Goal: Check status: Check status

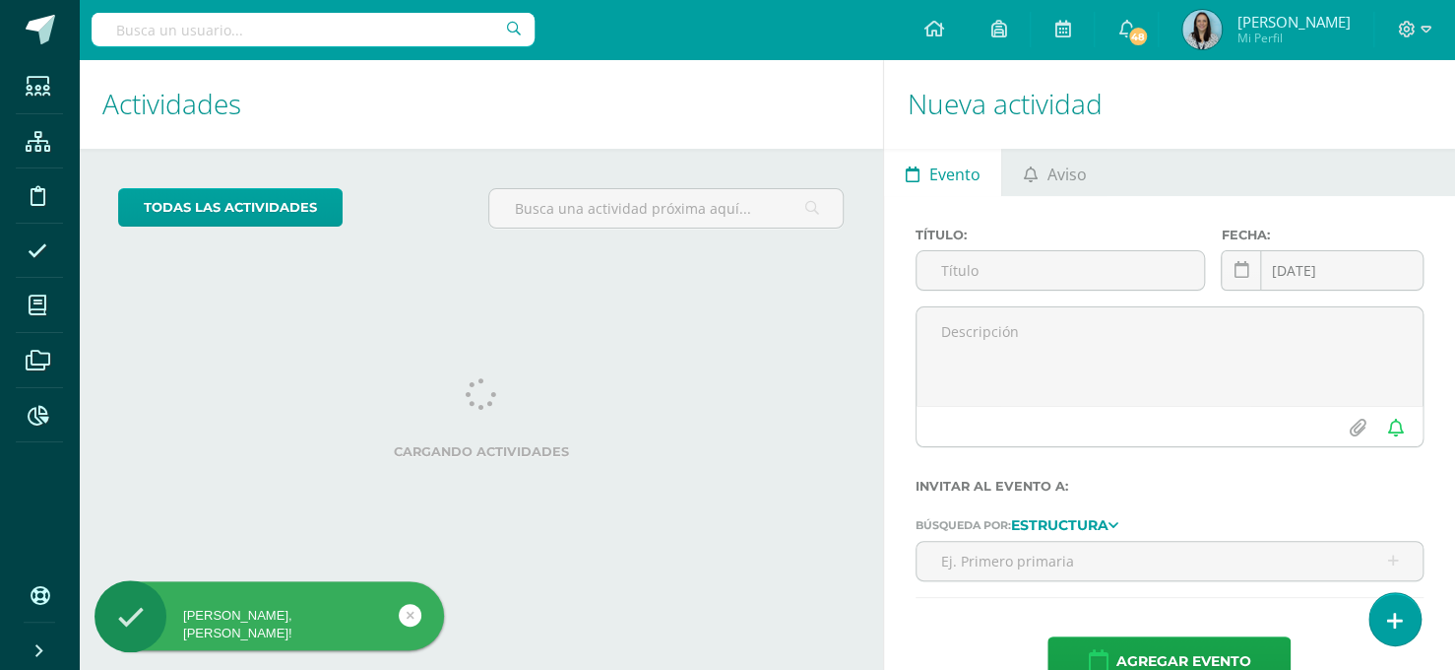
click at [304, 22] on input "text" at bounding box center [313, 29] width 443 height 33
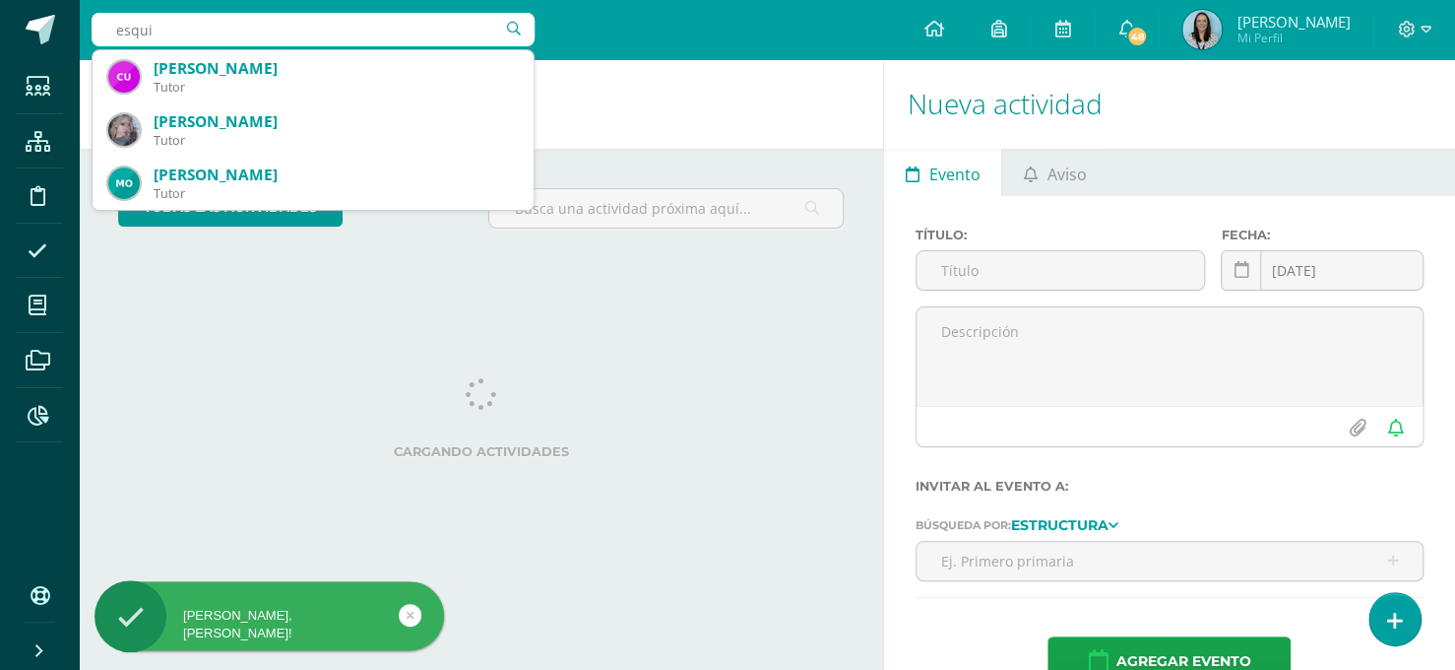
type input "esquiv"
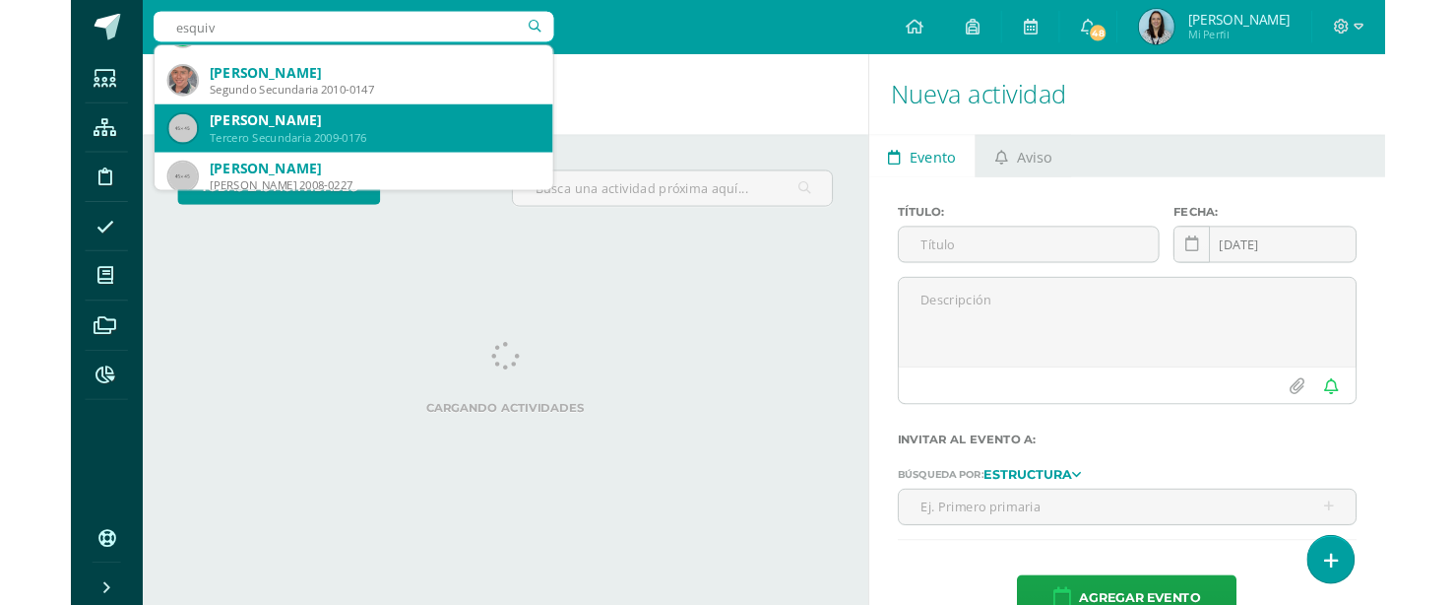
scroll to position [224, 0]
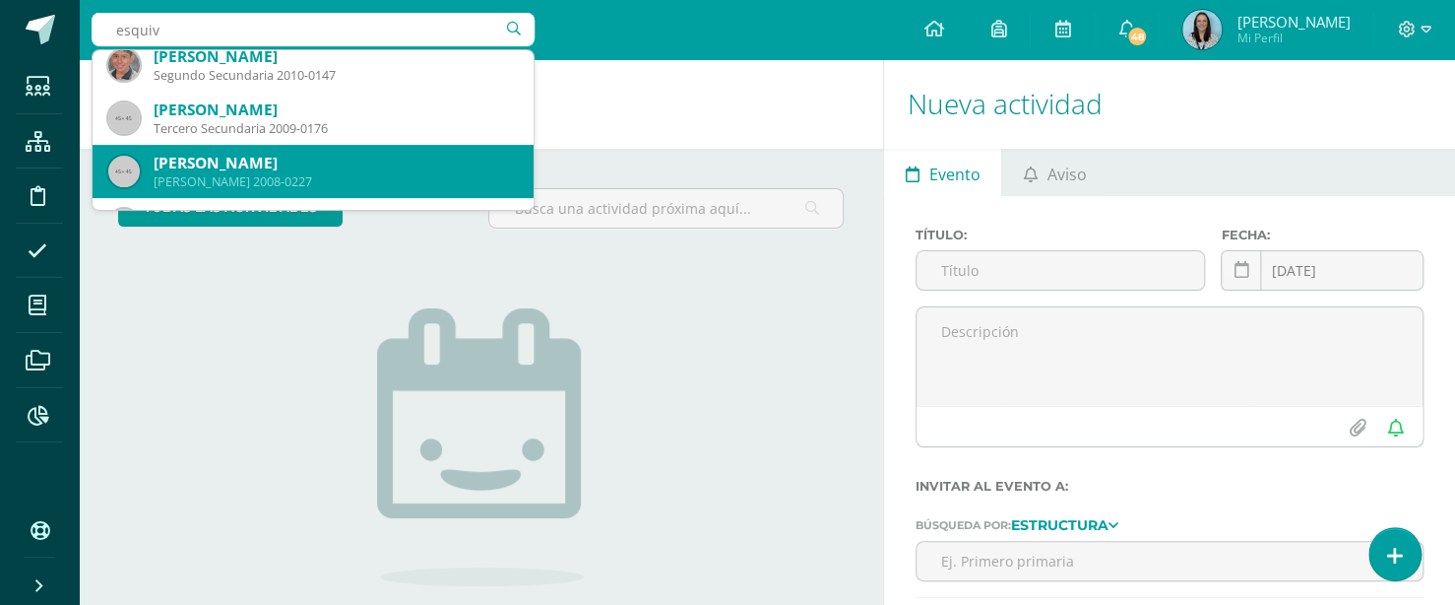
click at [301, 160] on div "[PERSON_NAME]" at bounding box center [336, 163] width 364 height 21
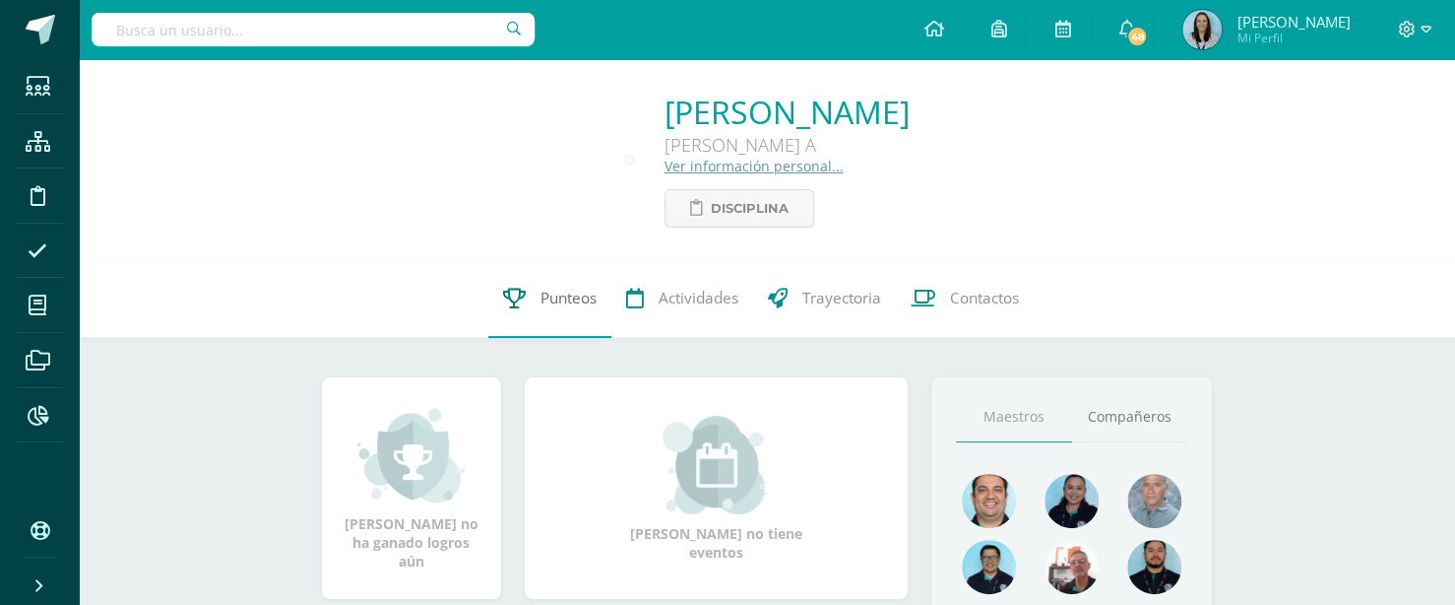
click at [588, 291] on span "Punteos" at bounding box center [569, 298] width 56 height 21
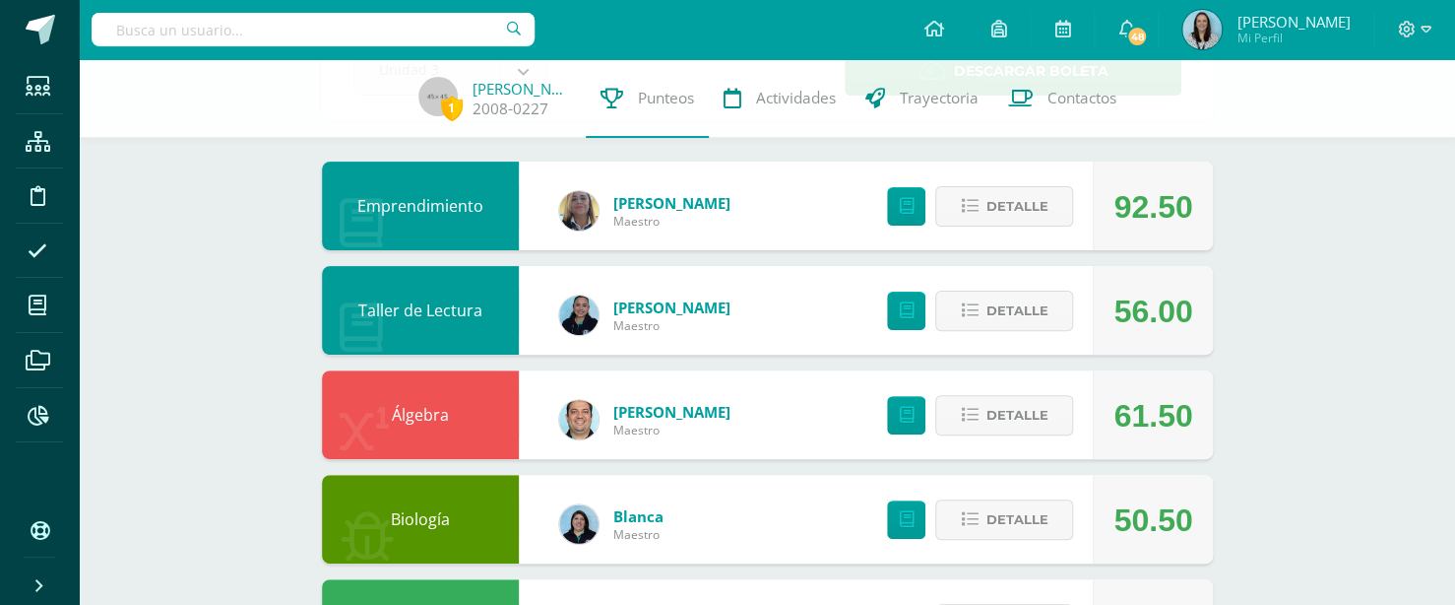
scroll to position [150, 0]
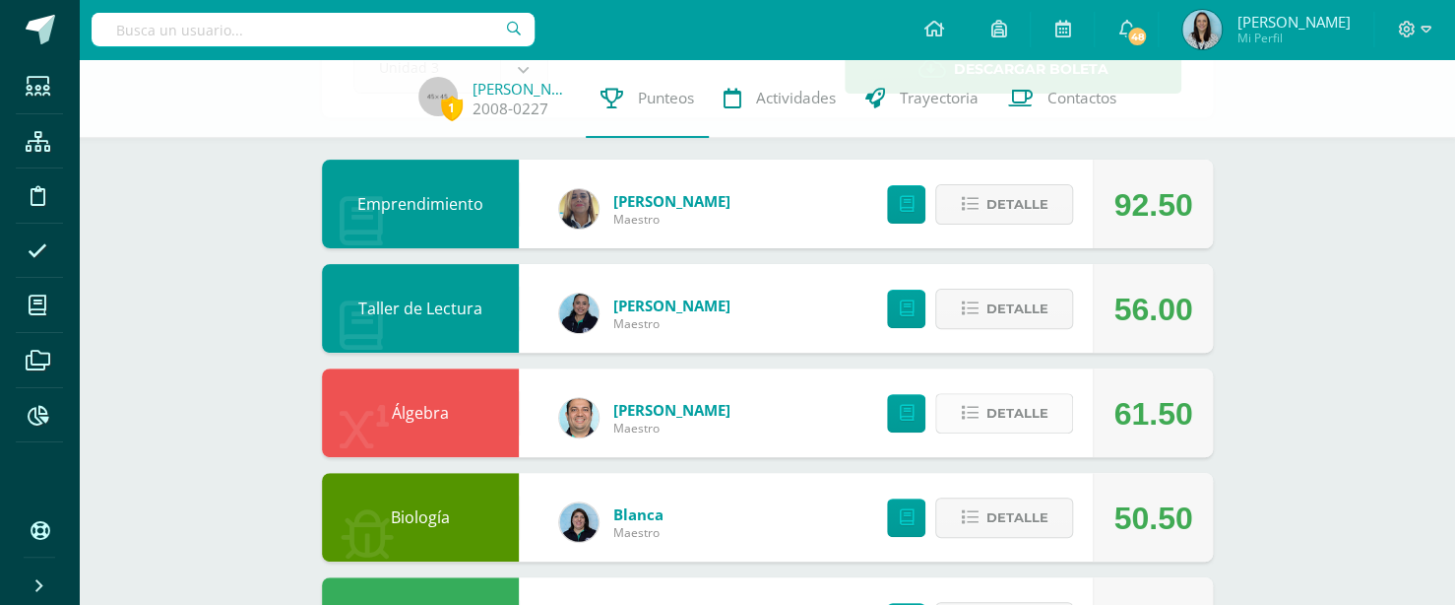
click at [980, 398] on button "Detalle" at bounding box center [1004, 413] width 138 height 40
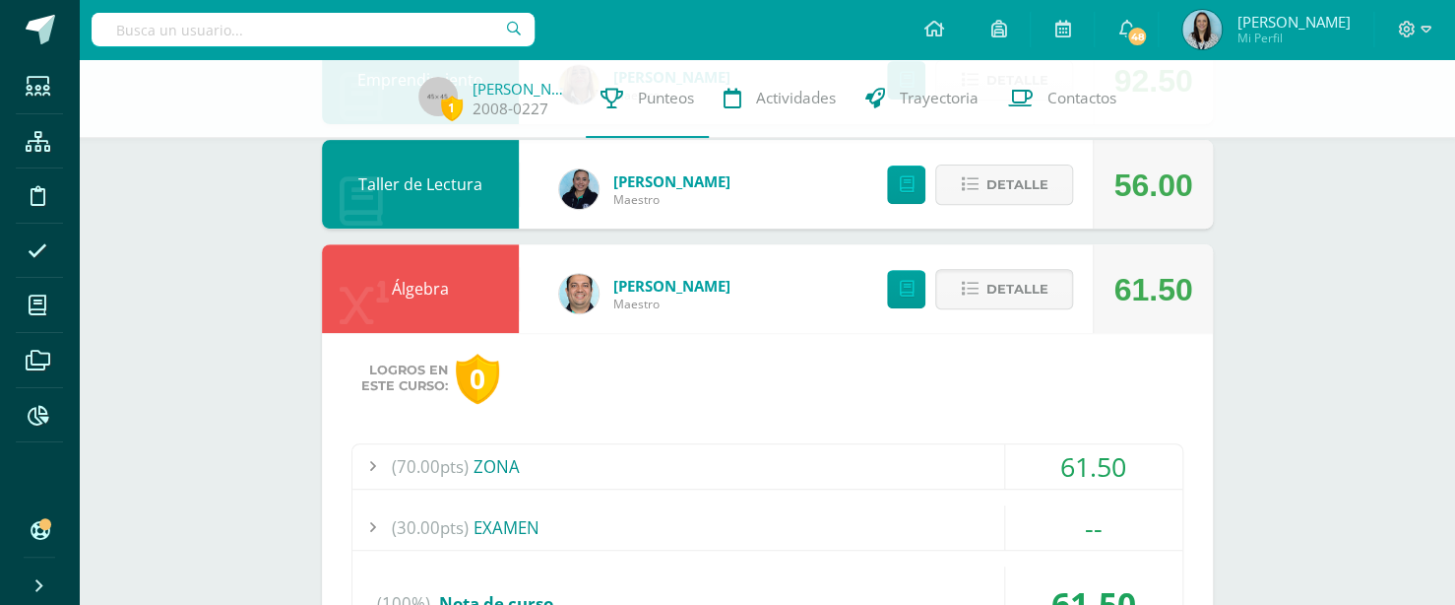
click at [713, 439] on div "Logros en este curso: 0 (70.00pts) ZONA 61.50 (5.0pts) S1: Prueba corta 1. 4.00" at bounding box center [767, 522] width 891 height 379
click at [705, 456] on div "(70.00pts) ZONA" at bounding box center [767, 466] width 830 height 44
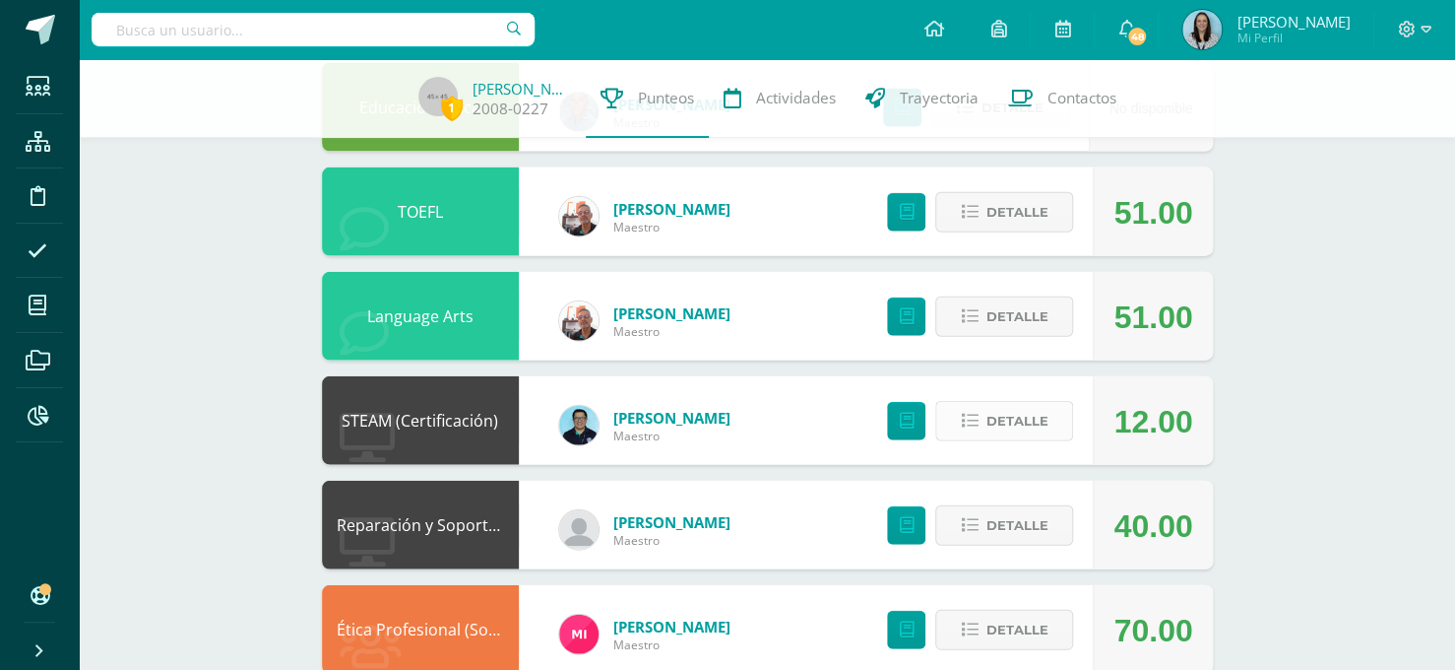
scroll to position [2072, 0]
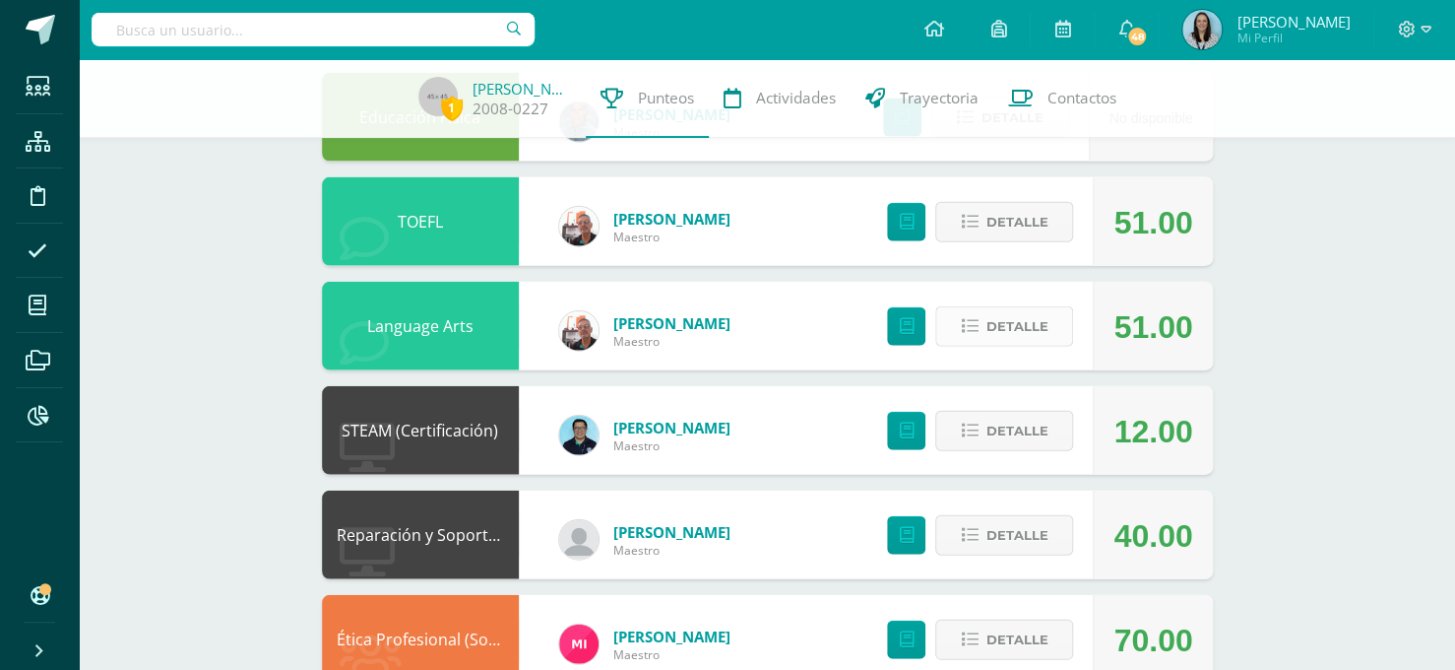
click at [986, 335] on button "Detalle" at bounding box center [1004, 326] width 138 height 40
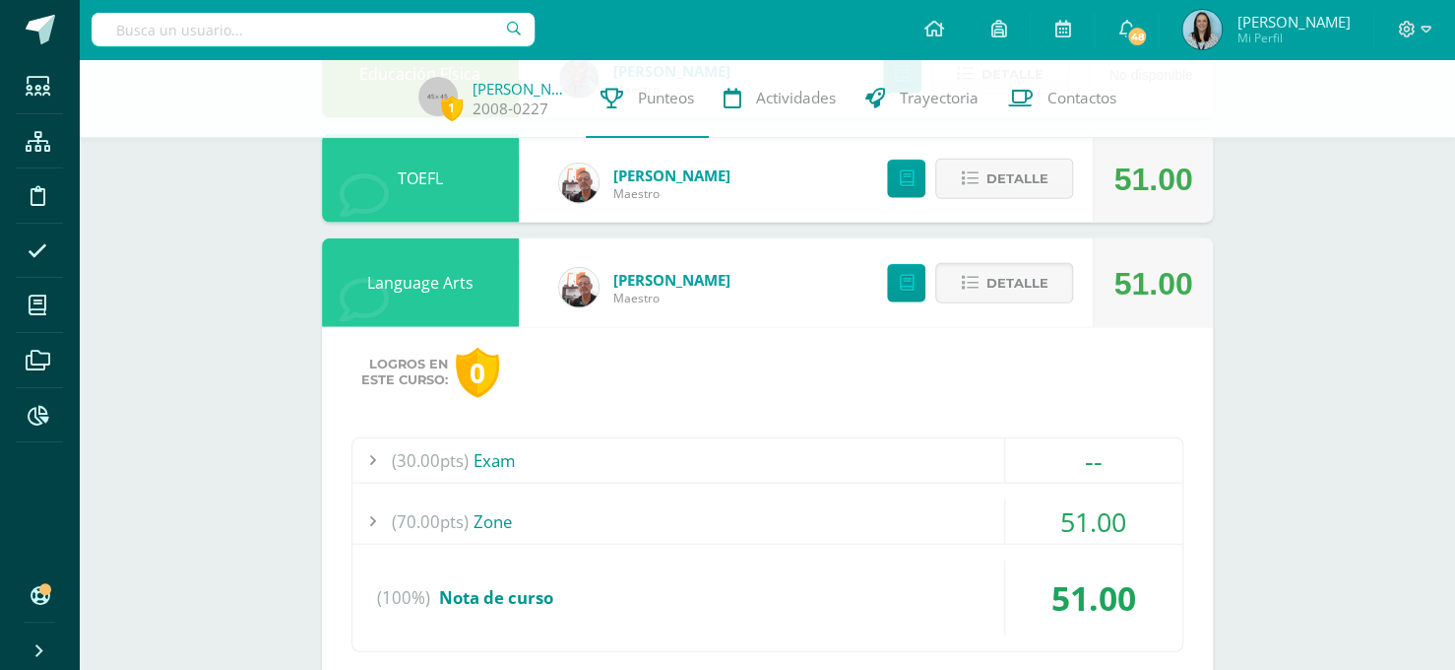
click at [803, 510] on div "(70.00pts) Zone" at bounding box center [767, 521] width 830 height 44
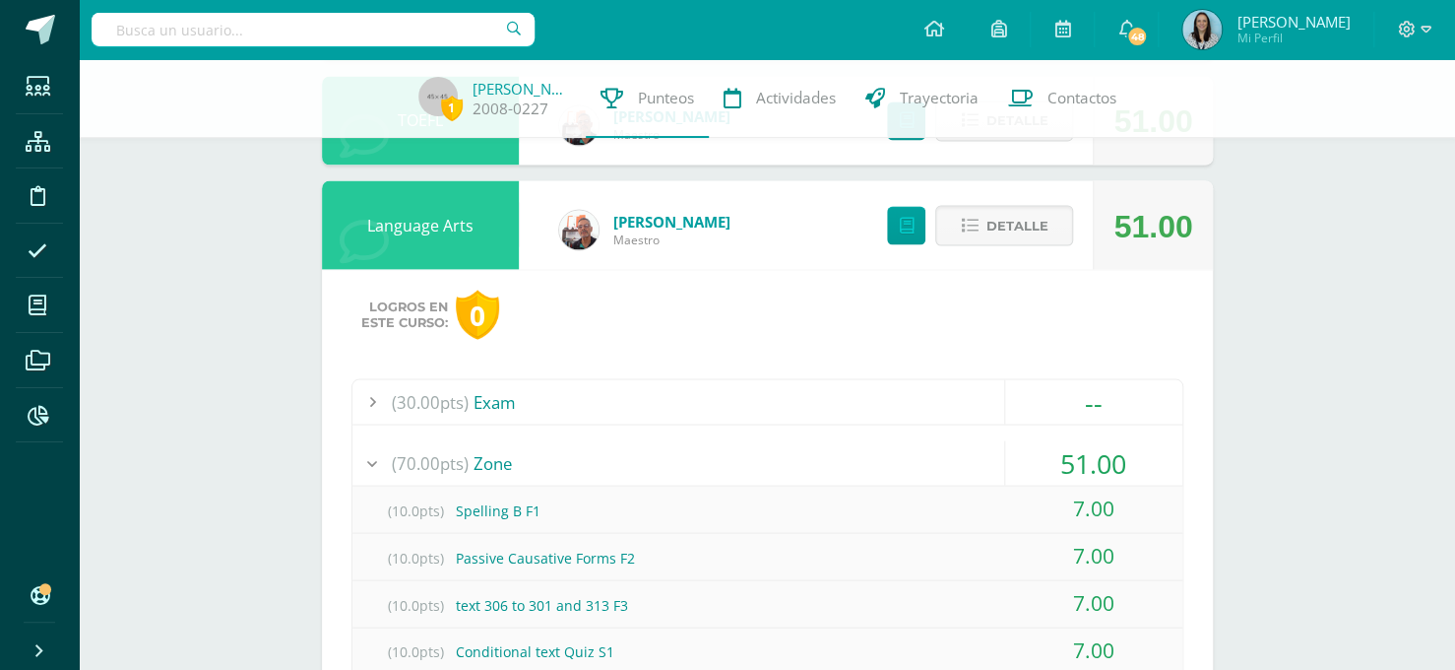
scroll to position [1633, 0]
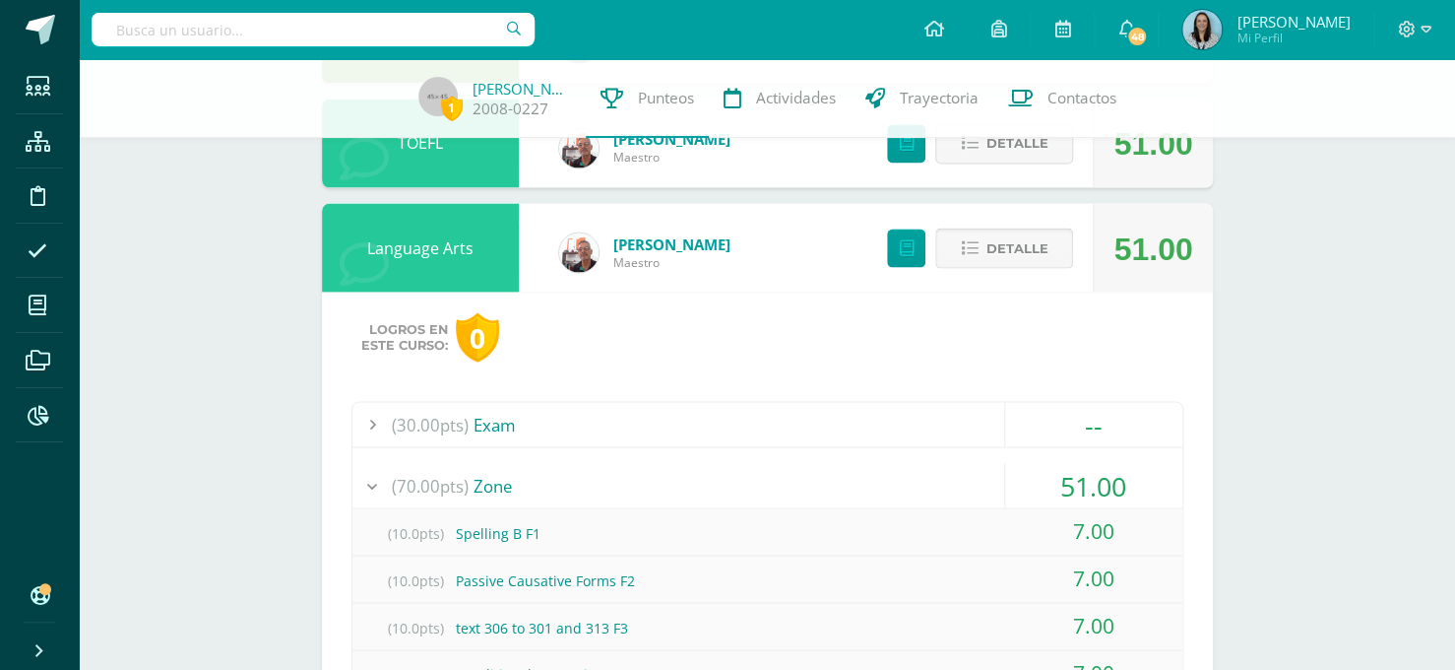
click at [992, 251] on span "Detalle" at bounding box center [1017, 247] width 62 height 36
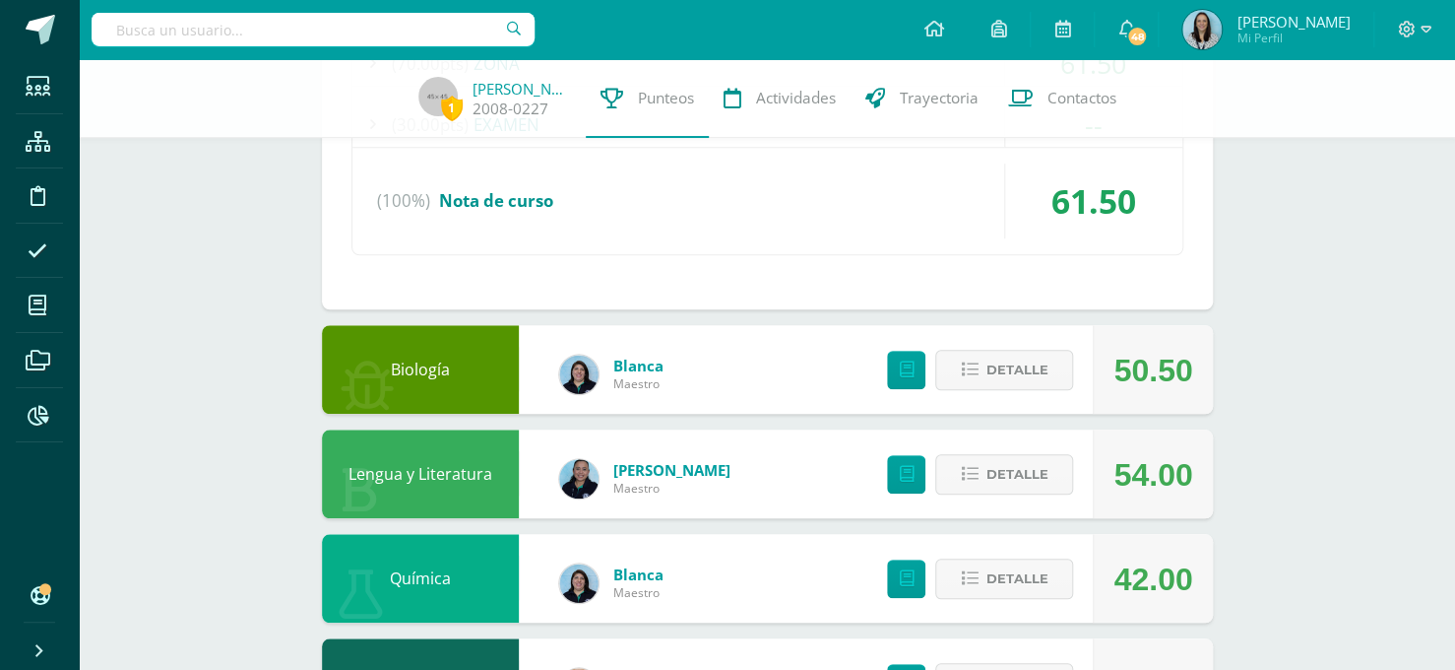
scroll to position [672, 0]
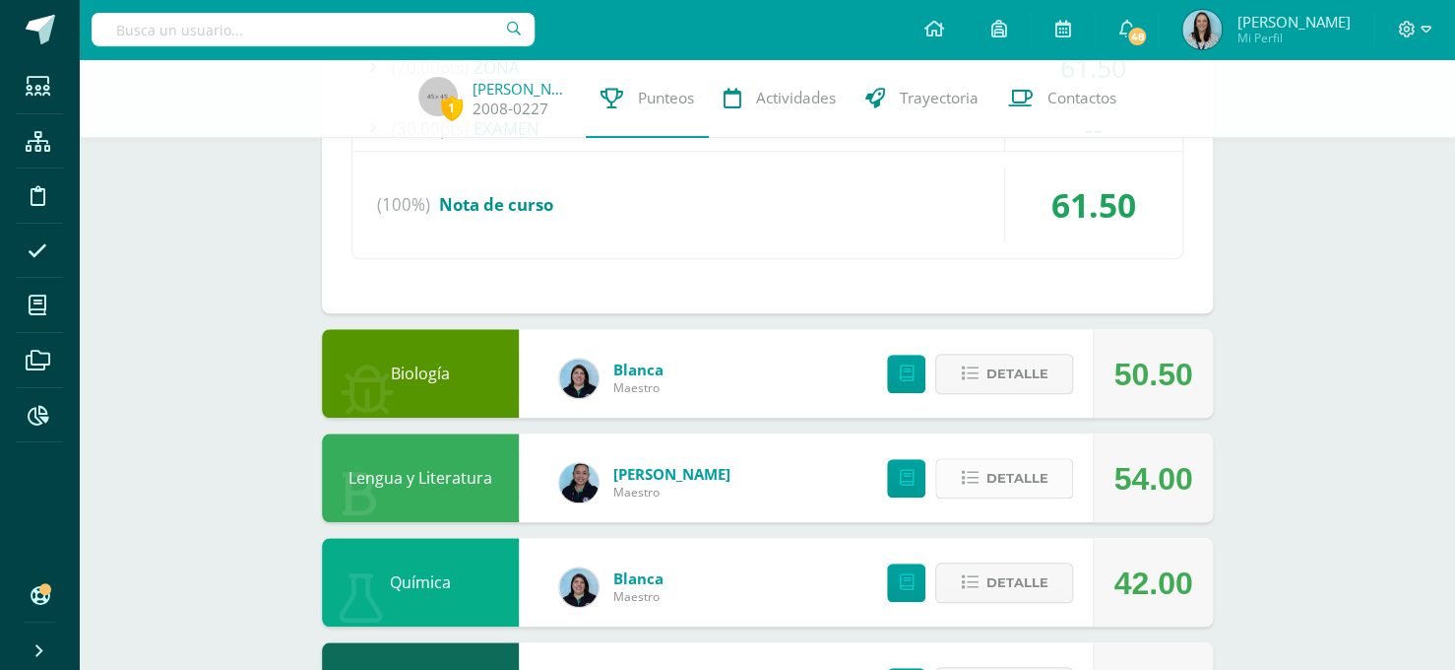
click at [993, 489] on span "Detalle" at bounding box center [1017, 478] width 62 height 36
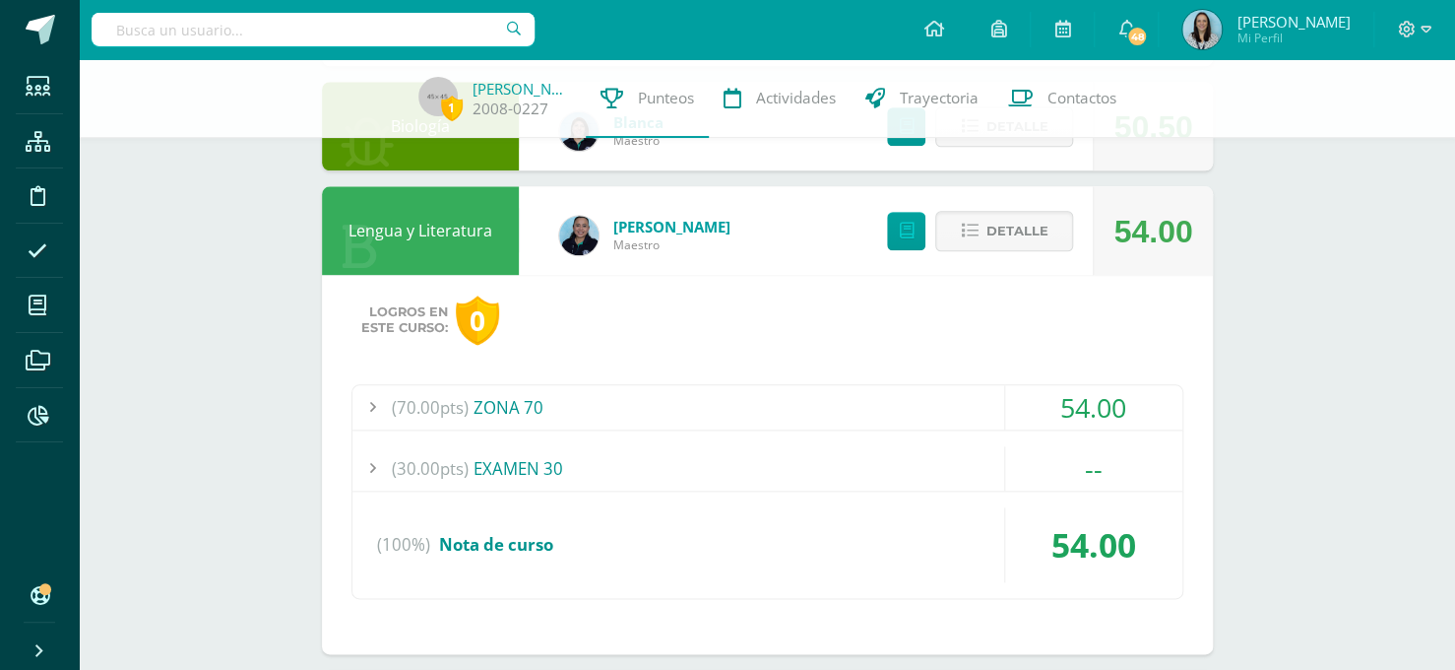
click at [830, 409] on div "(70.00pts) ZONA 70" at bounding box center [767, 407] width 830 height 44
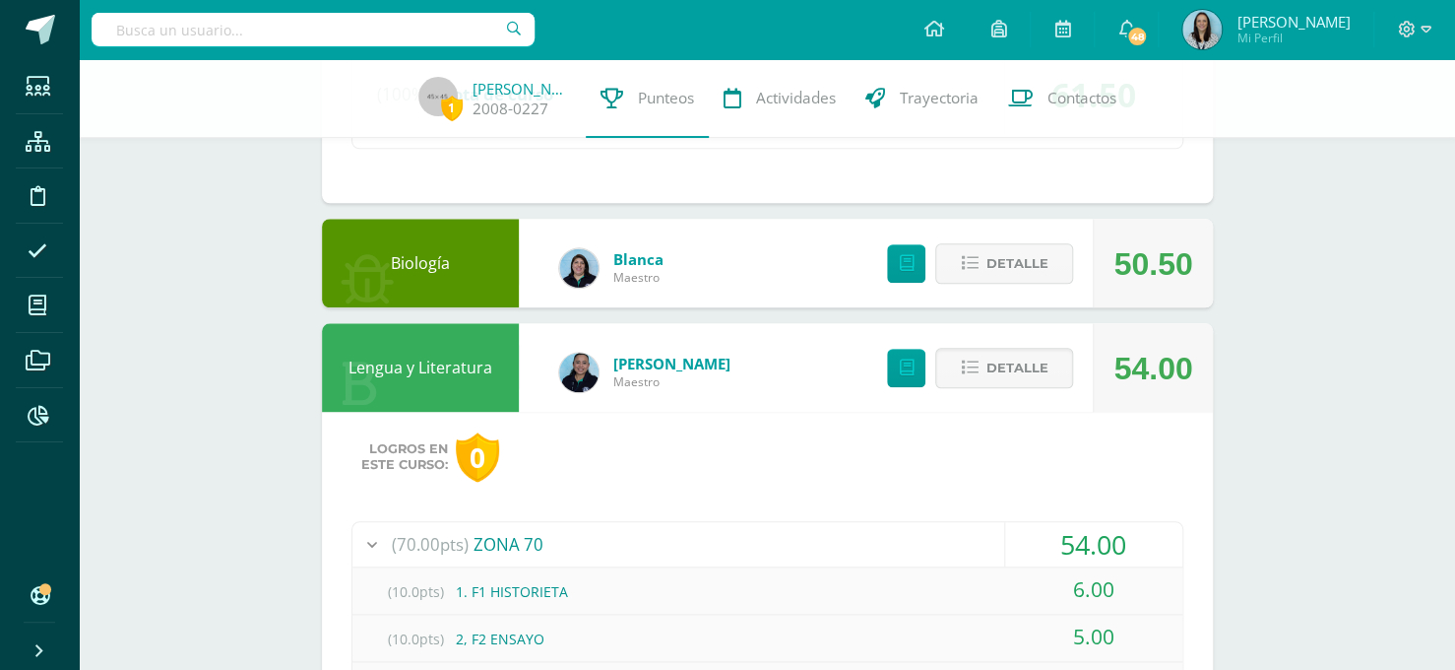
scroll to position [781, 0]
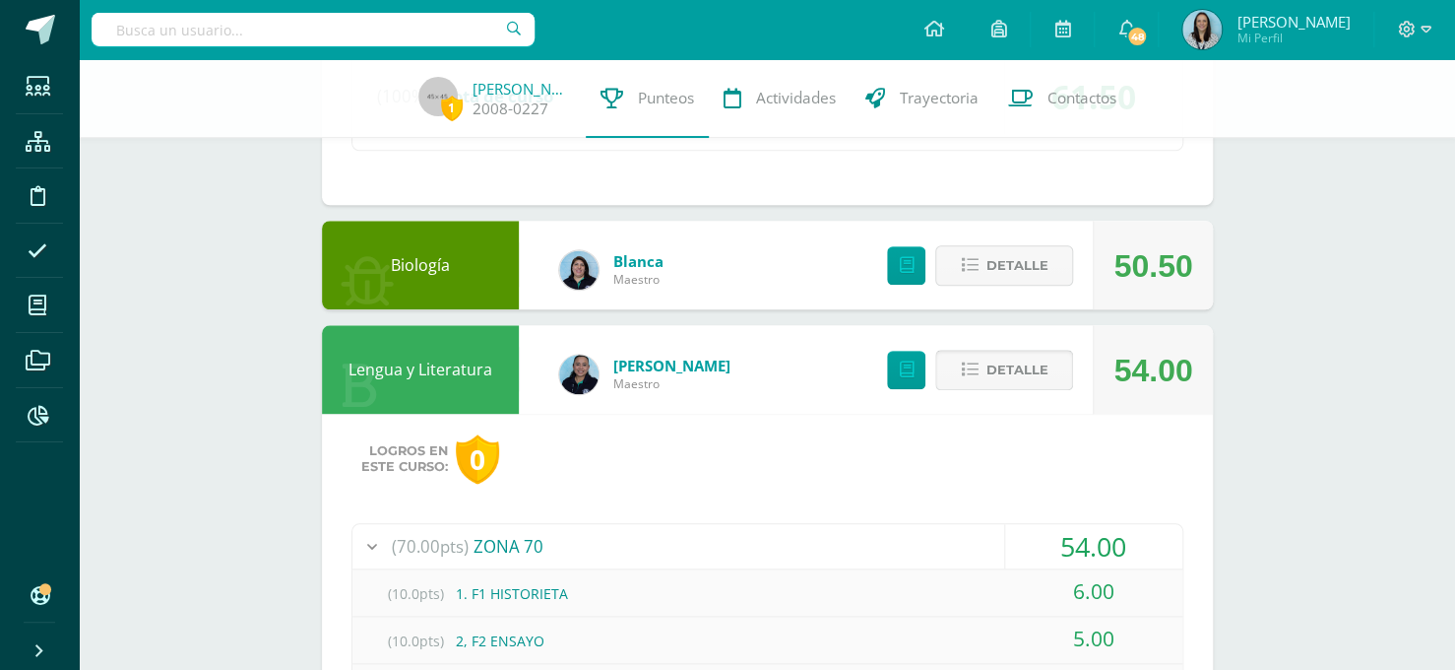
click at [957, 352] on button "Detalle" at bounding box center [1004, 370] width 138 height 40
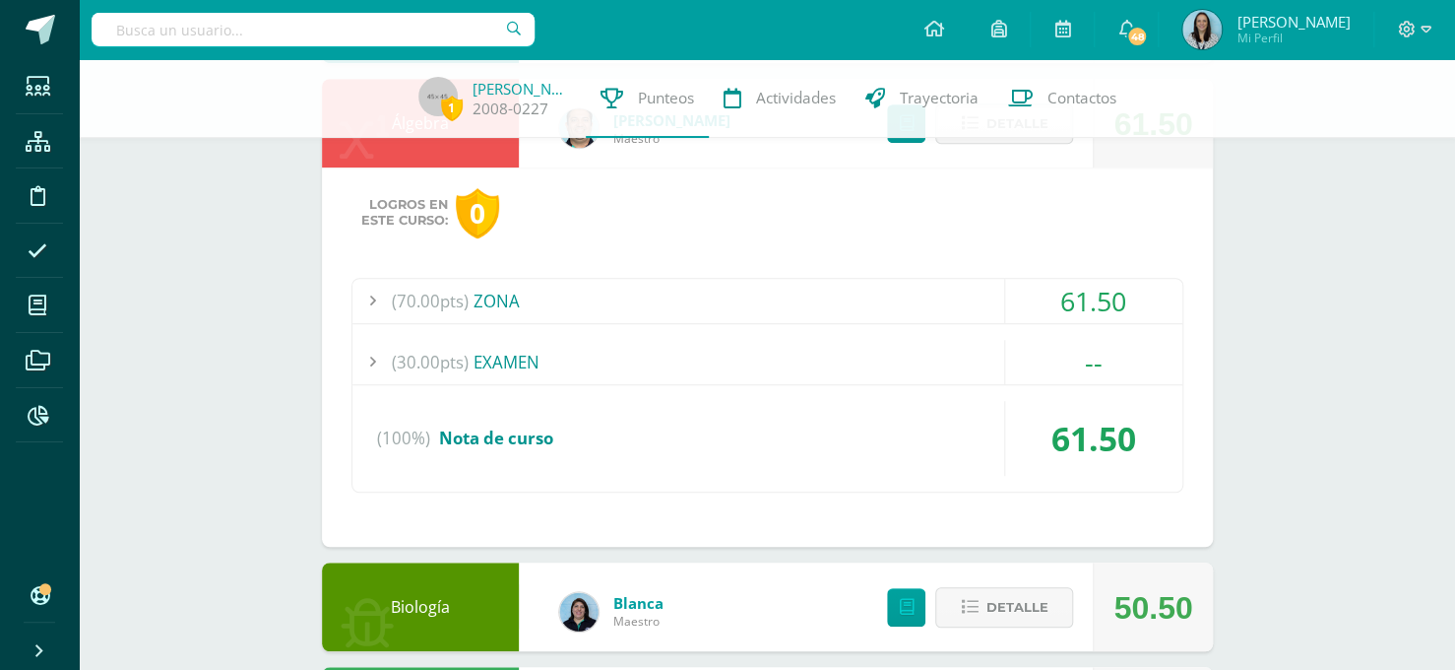
scroll to position [267, 0]
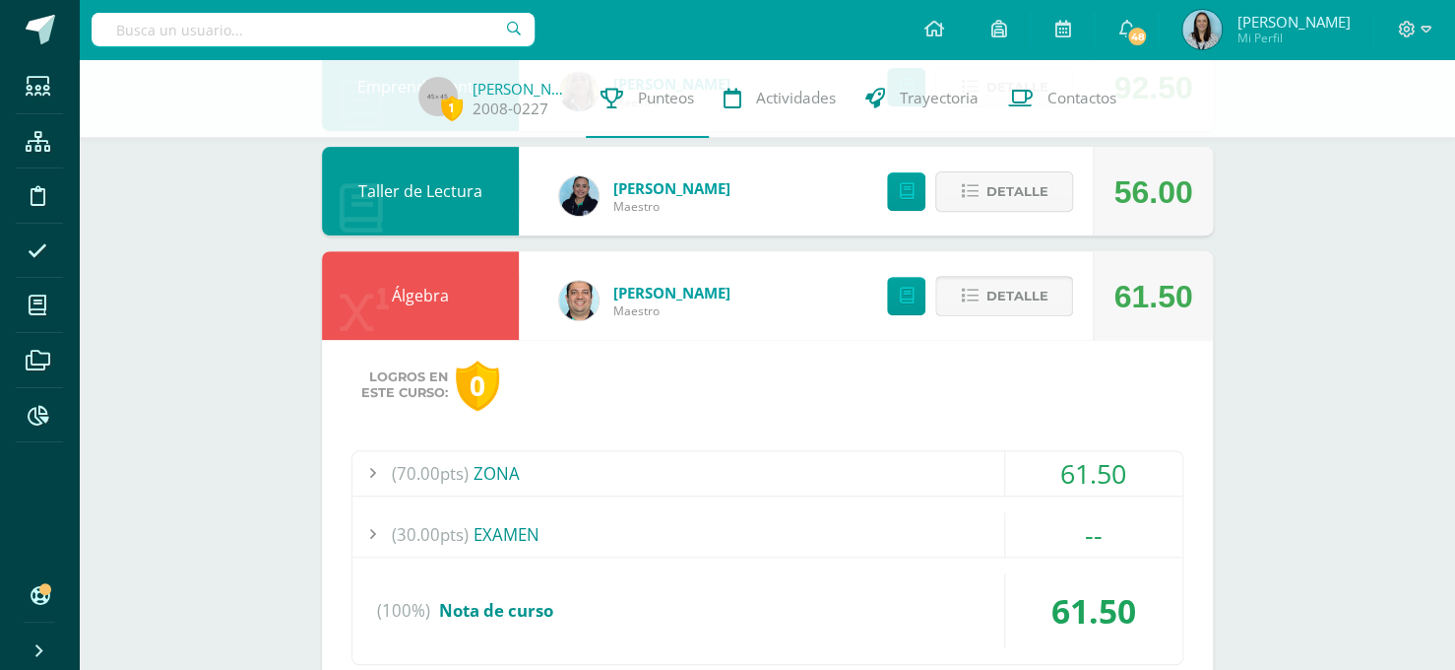
click at [985, 302] on button "Detalle" at bounding box center [1004, 296] width 138 height 40
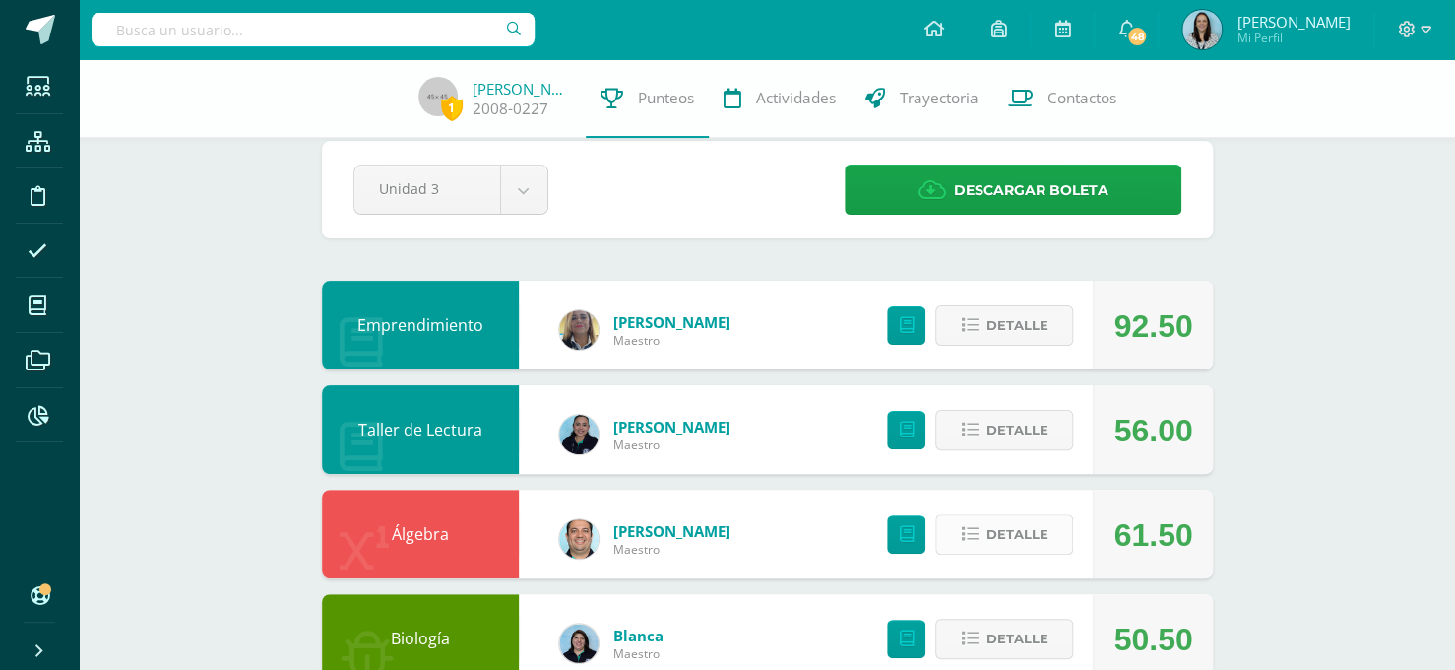
scroll to position [0, 0]
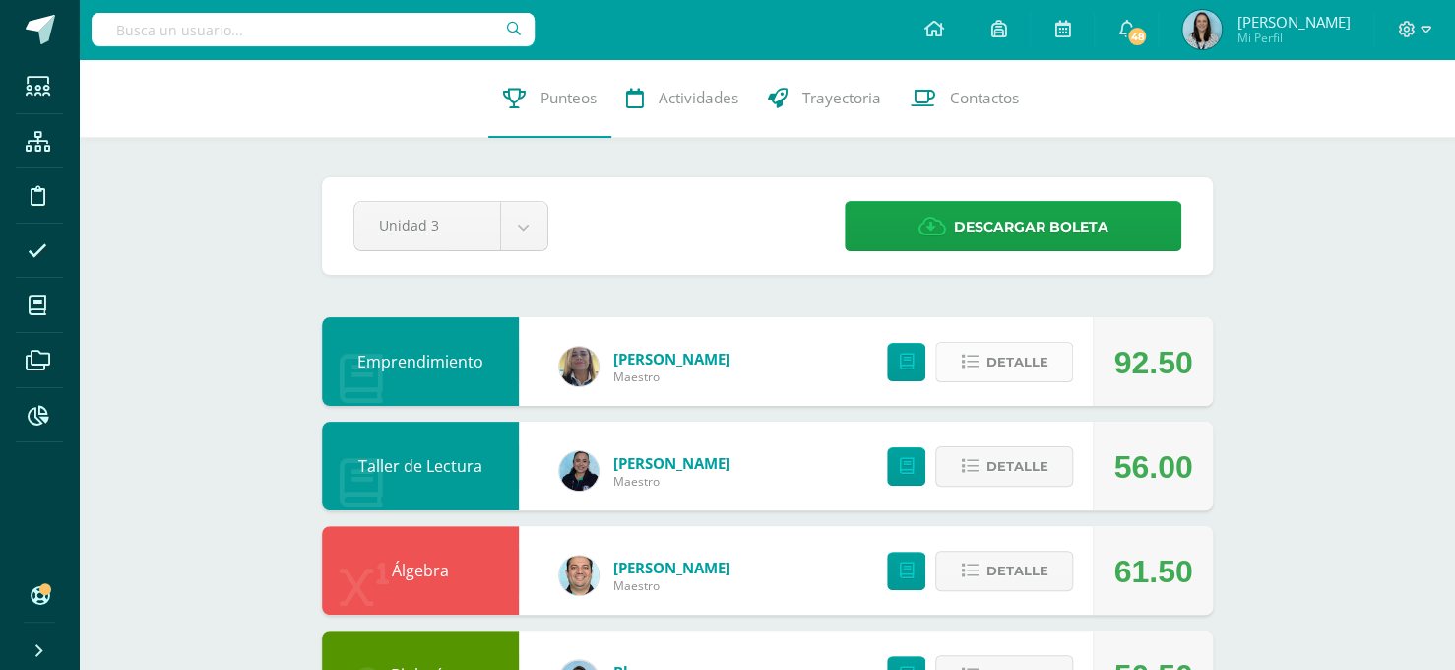
click at [986, 374] on button "Detalle" at bounding box center [1004, 362] width 138 height 40
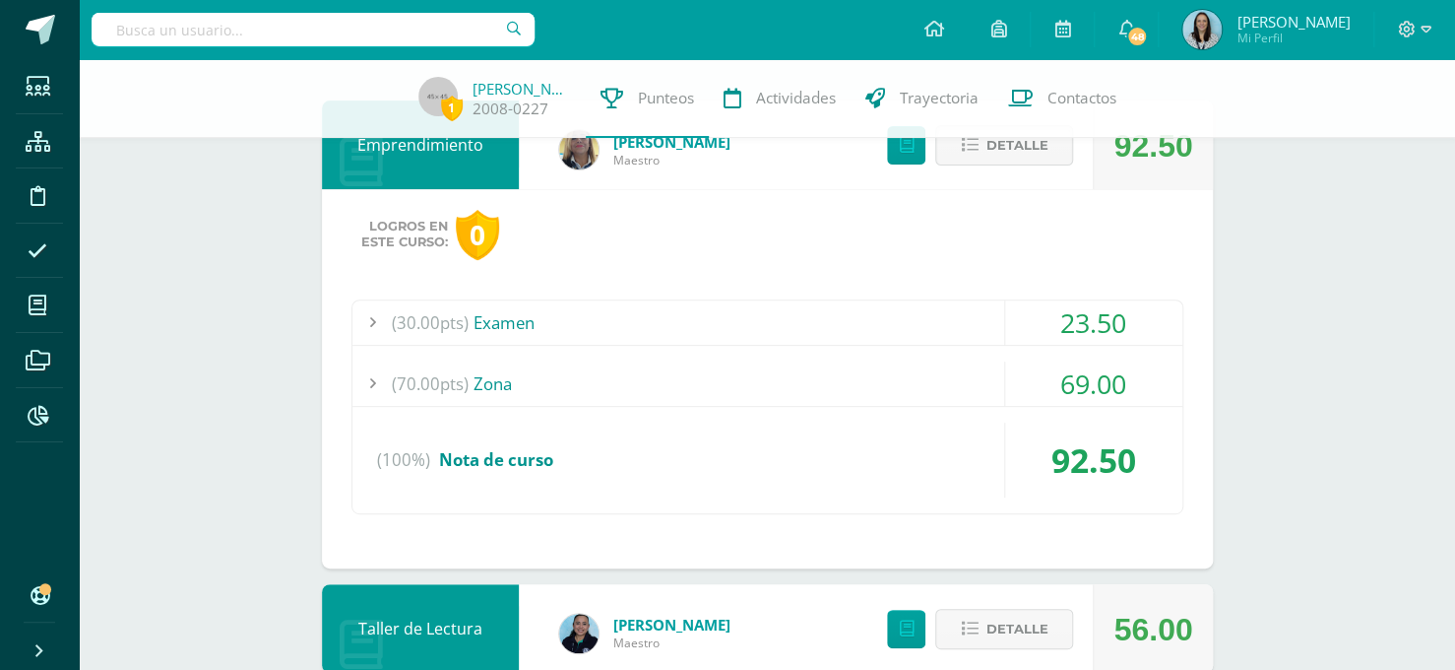
click at [740, 386] on div "(70.00pts) Zona" at bounding box center [767, 383] width 830 height 44
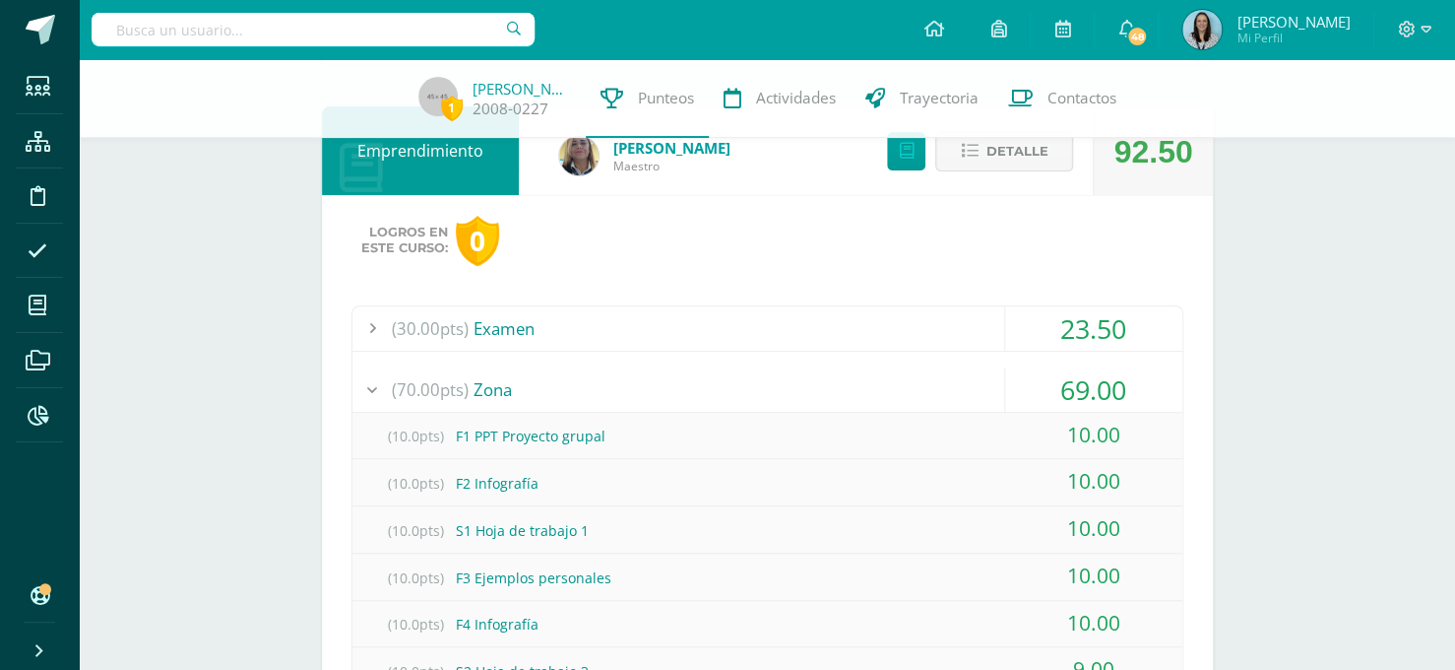
scroll to position [197, 0]
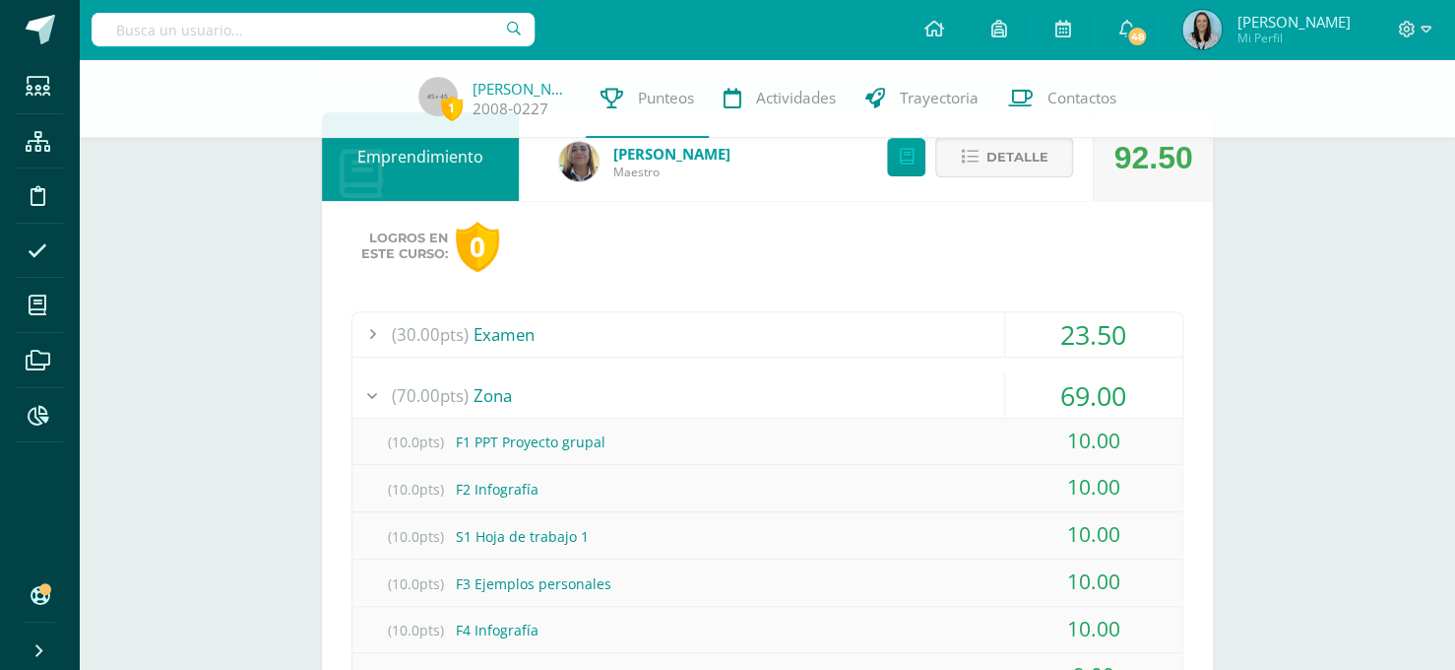
click at [606, 388] on div "(70.00pts) Zona" at bounding box center [767, 395] width 830 height 44
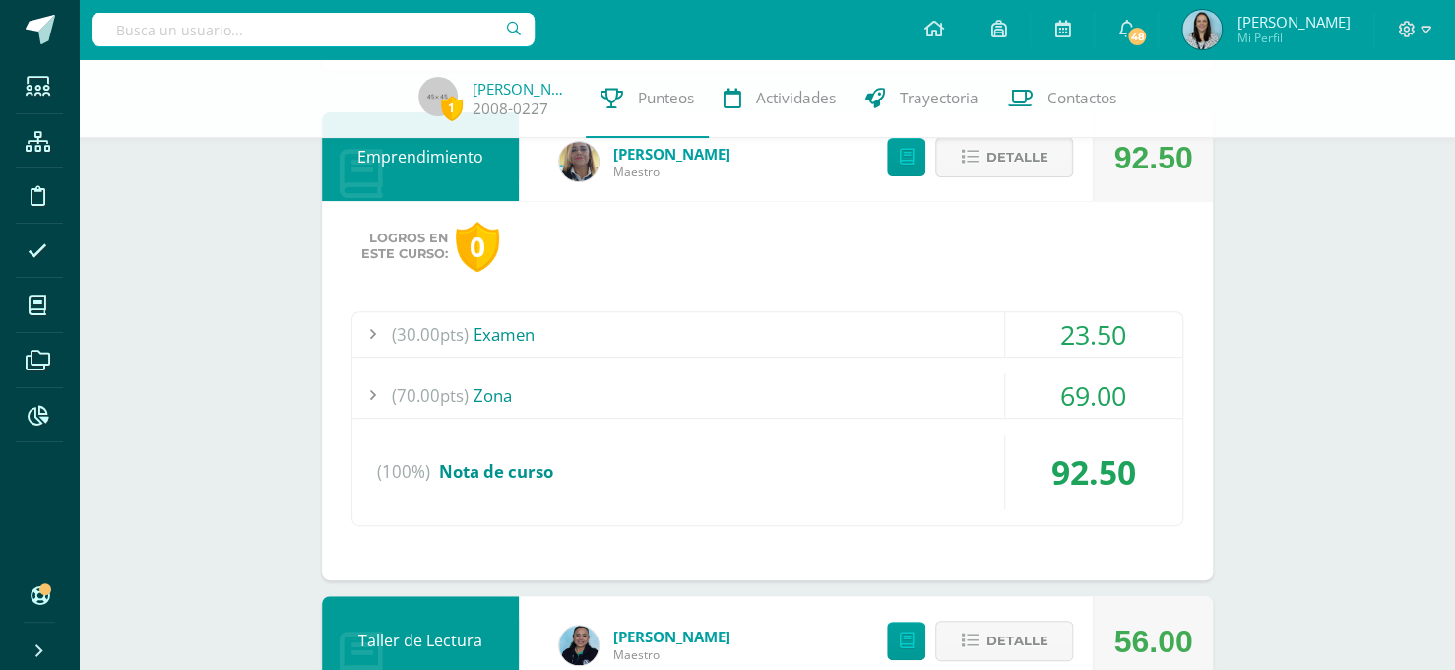
click at [654, 345] on div "(30.00pts) Examen" at bounding box center [767, 334] width 830 height 44
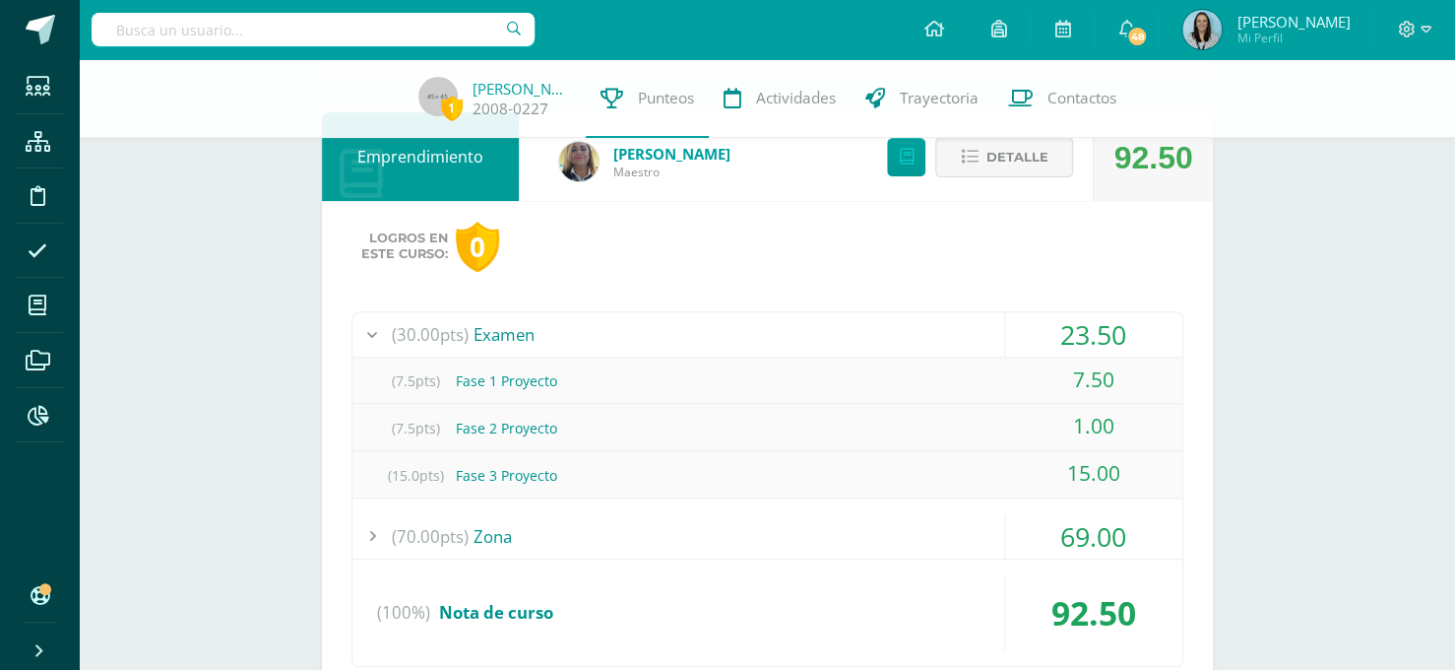
click at [654, 345] on div "(30.00pts) Examen" at bounding box center [767, 334] width 830 height 44
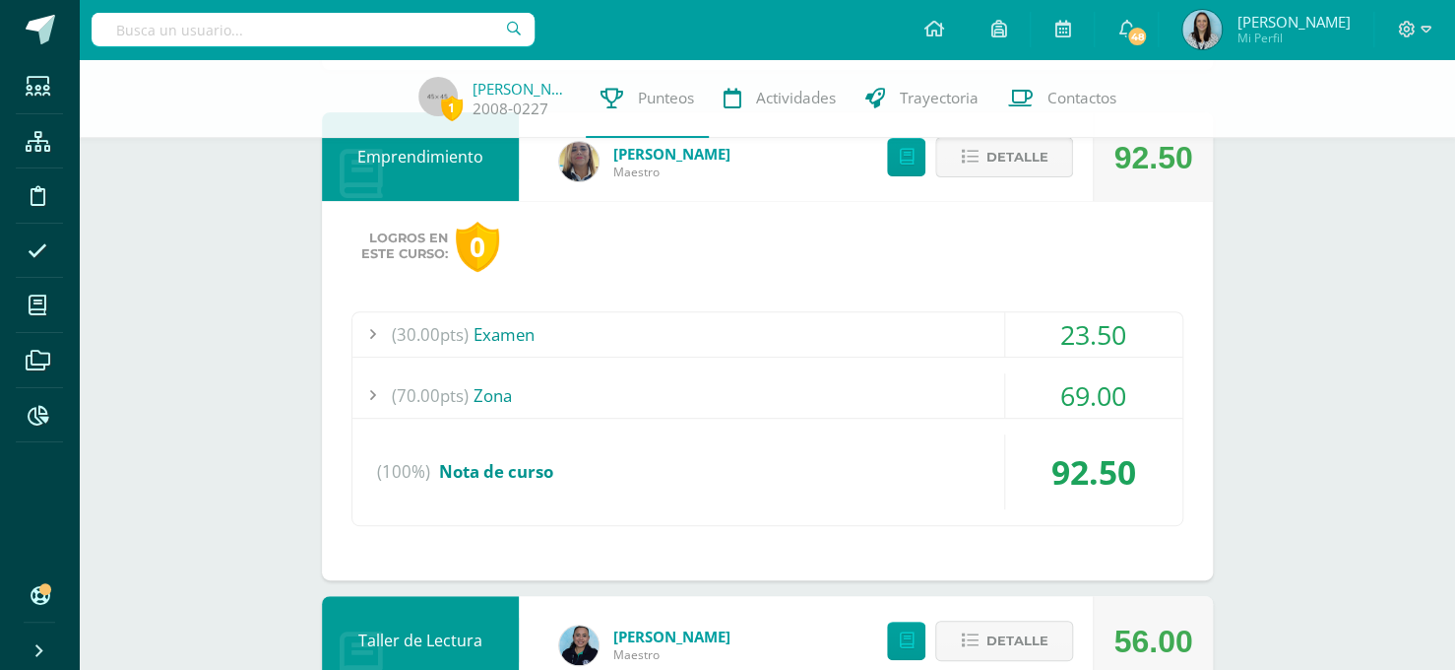
click at [1029, 149] on span "Detalle" at bounding box center [1017, 157] width 62 height 36
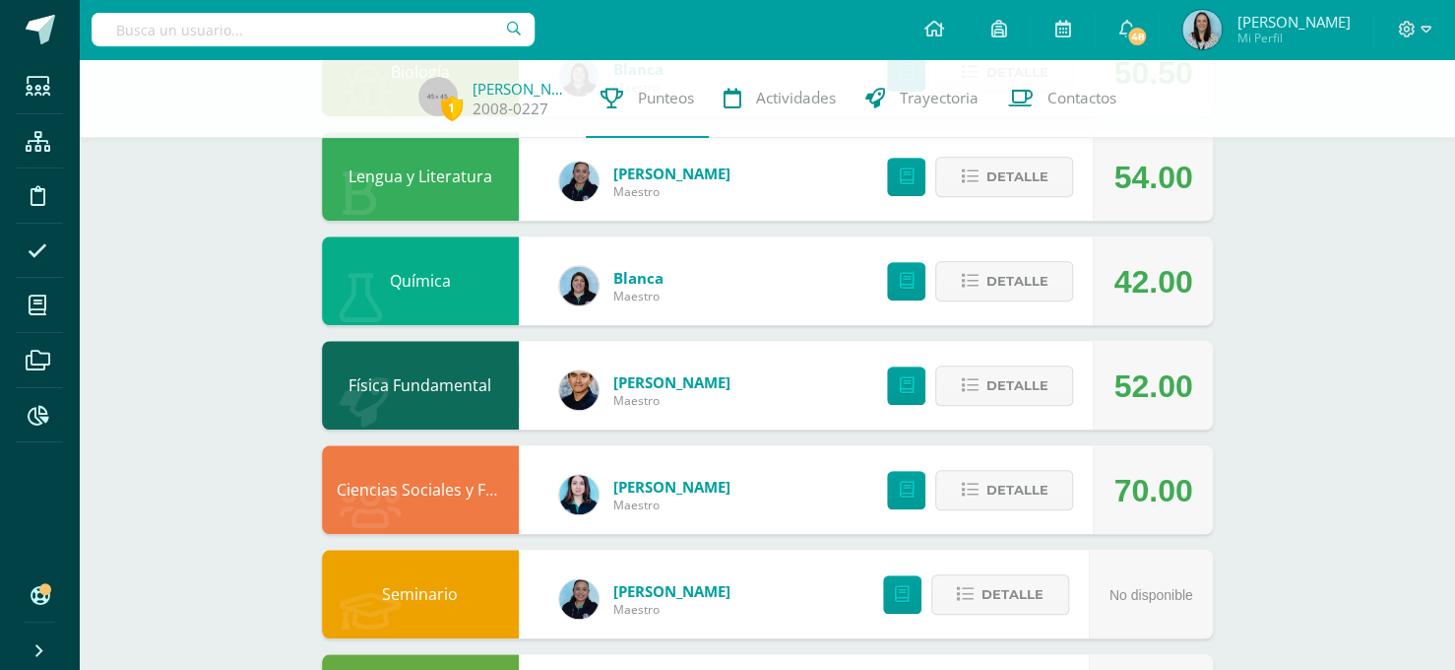
scroll to position [594, 0]
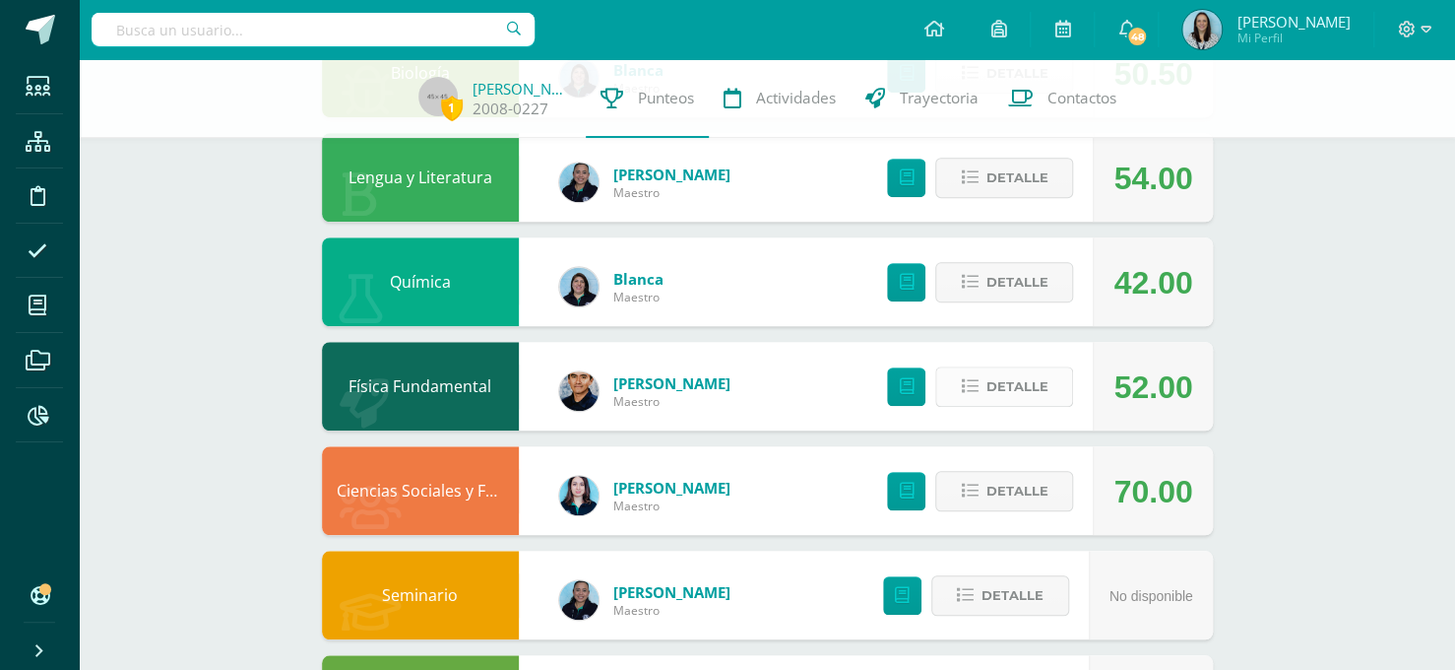
click at [972, 378] on button "Detalle" at bounding box center [1004, 386] width 138 height 40
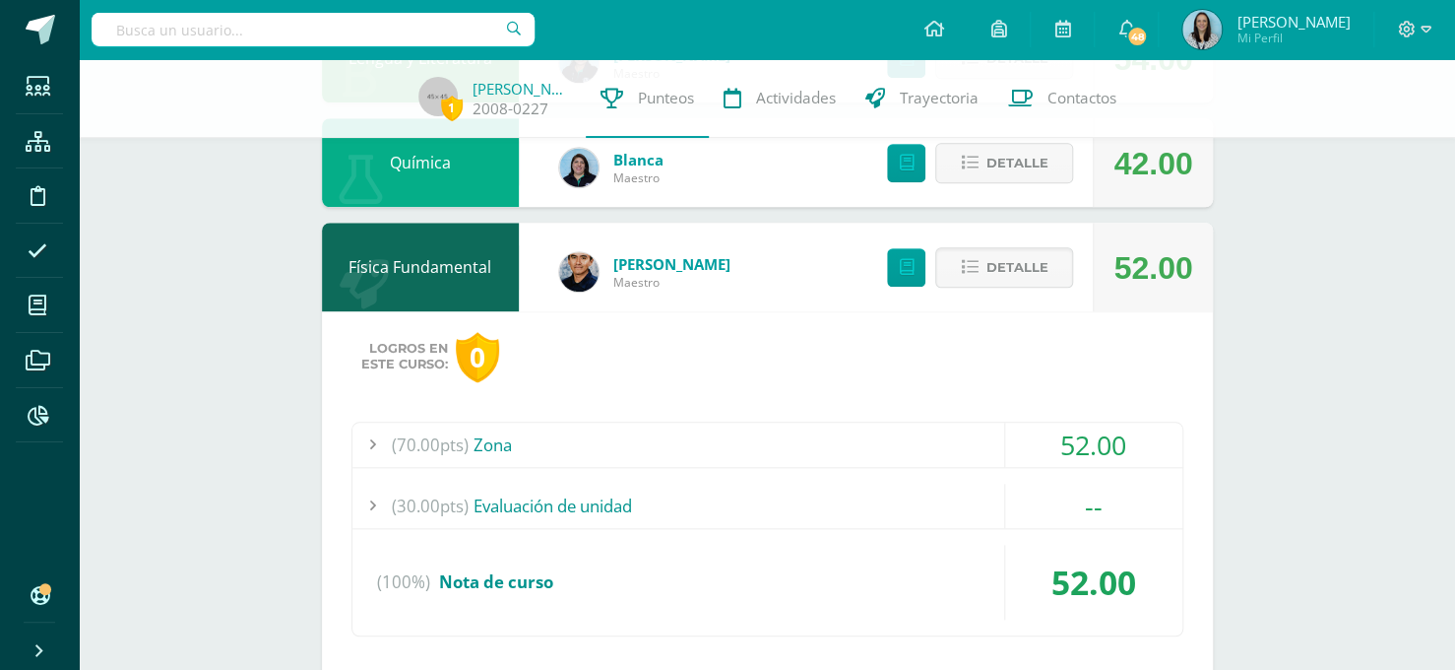
click at [702, 388] on div "Logros en este curso: 0 (70.00pts) Zona 52.00 (5.0pts) F1: Ejercicios/Apuntes e…" at bounding box center [767, 500] width 891 height 379
click at [682, 461] on div "(70.00pts) Zona" at bounding box center [767, 444] width 830 height 44
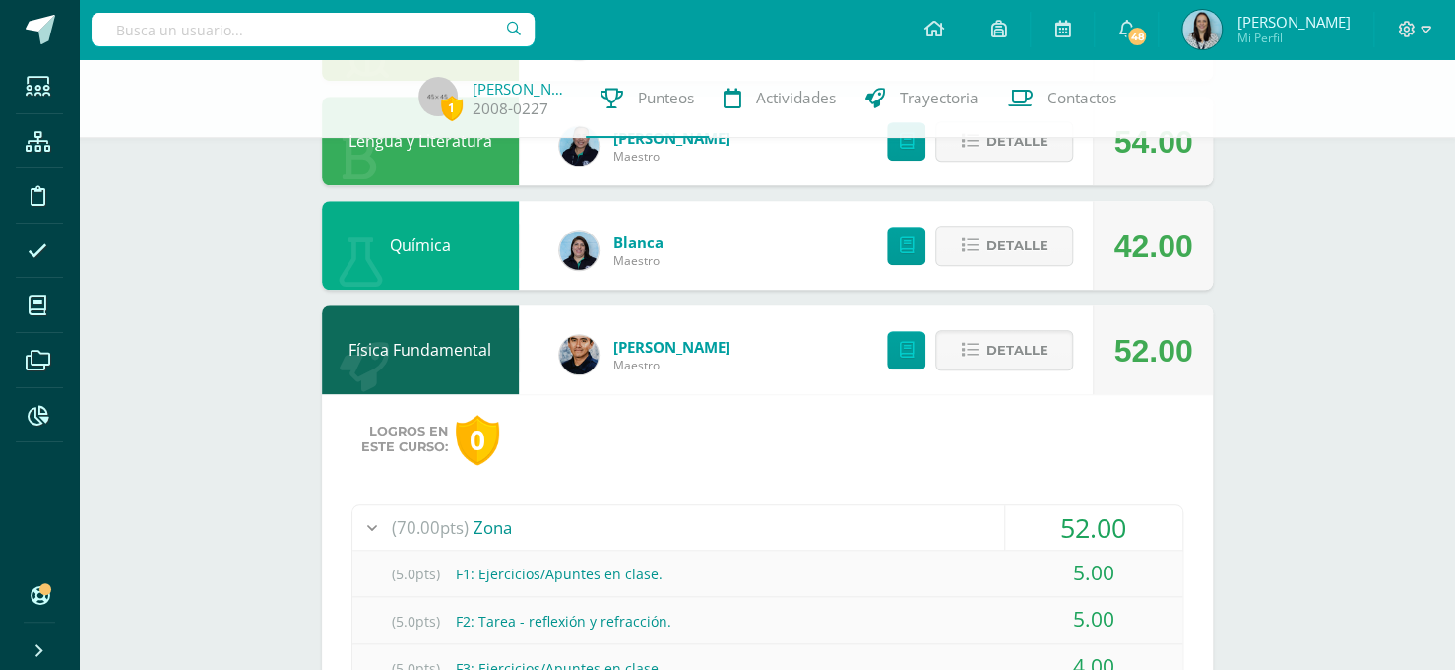
scroll to position [624, 0]
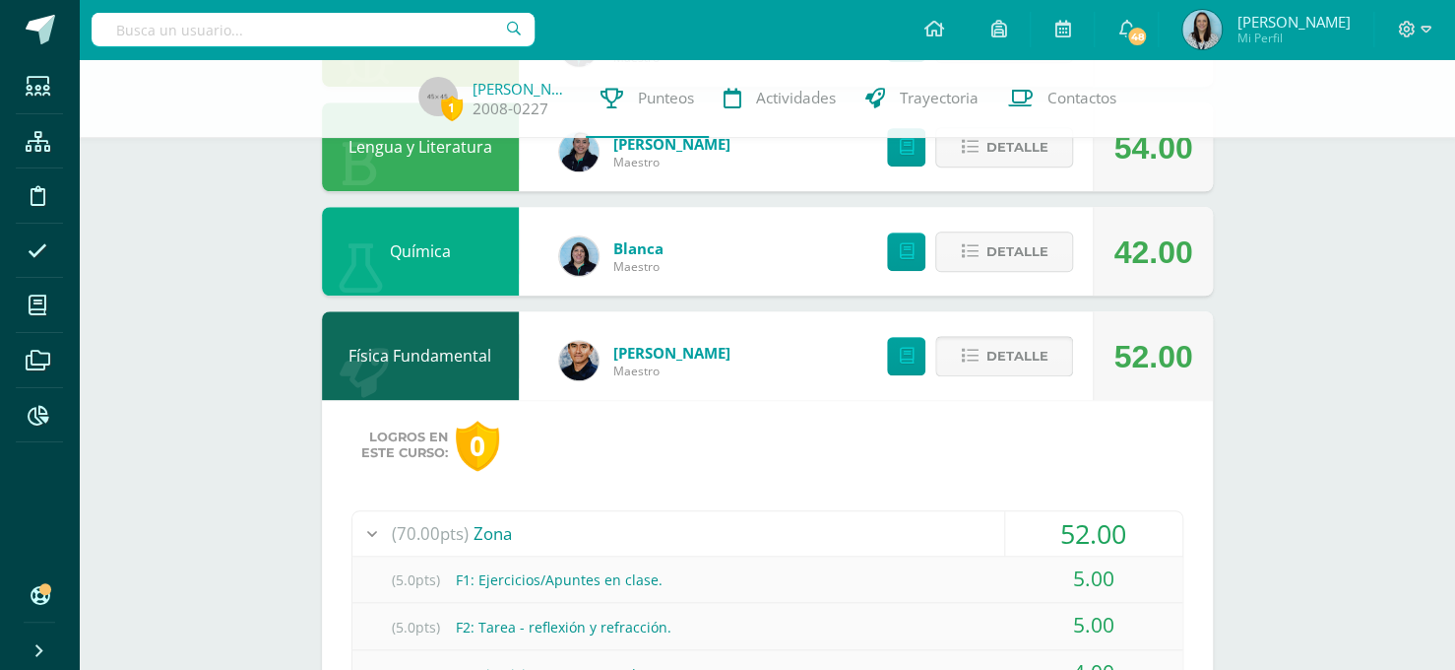
click at [976, 364] on icon at bounding box center [969, 356] width 17 height 17
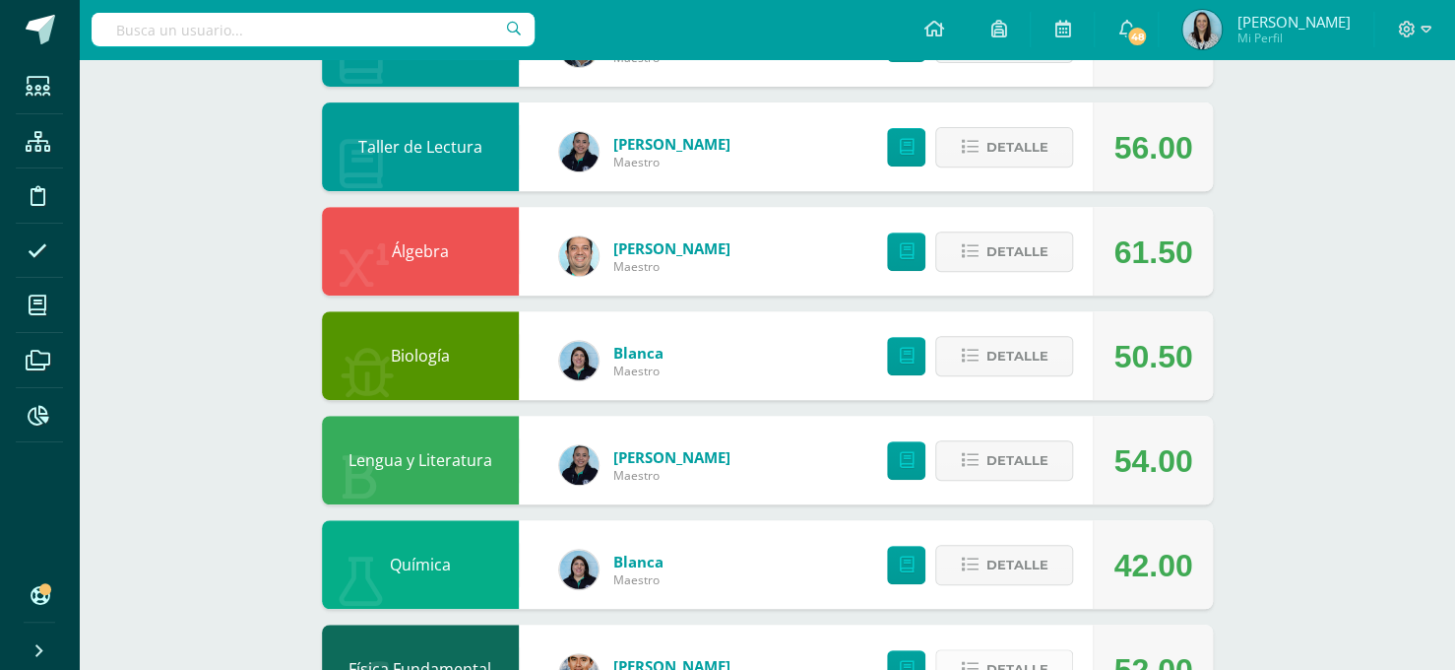
scroll to position [325, 0]
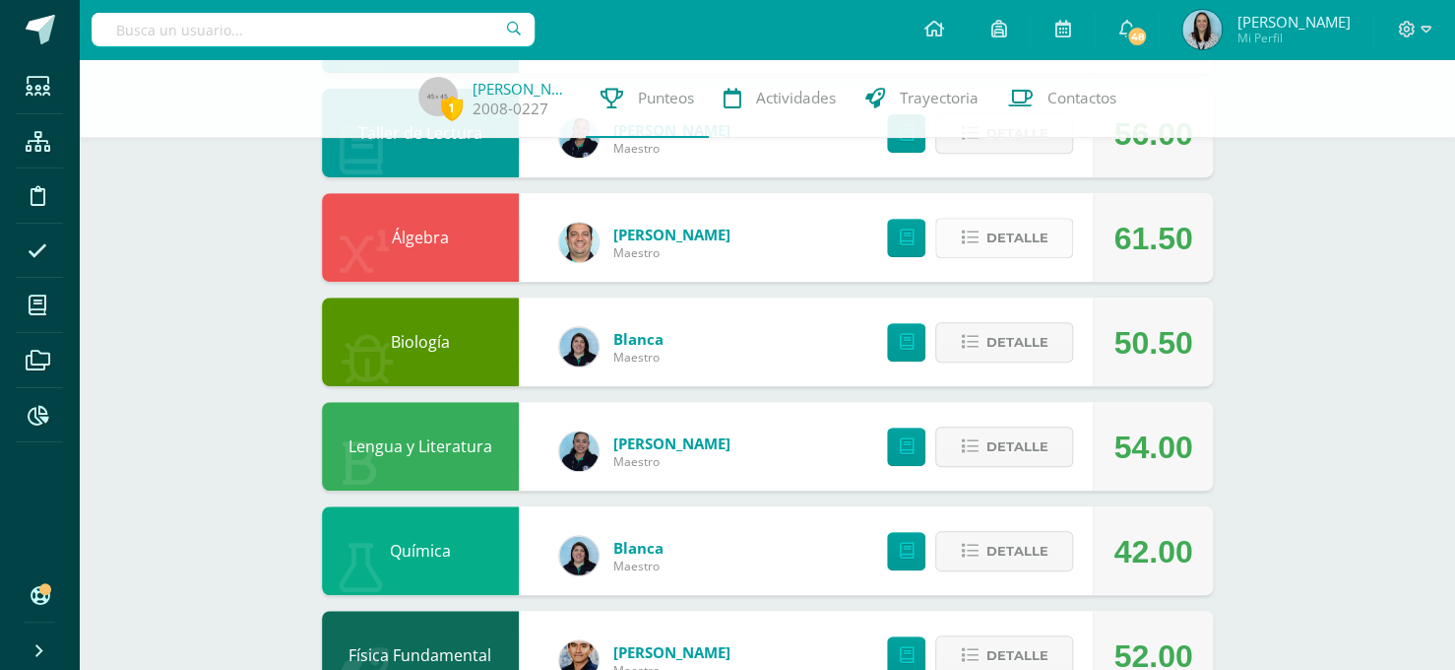
click at [1006, 230] on span "Detalle" at bounding box center [1017, 238] width 62 height 36
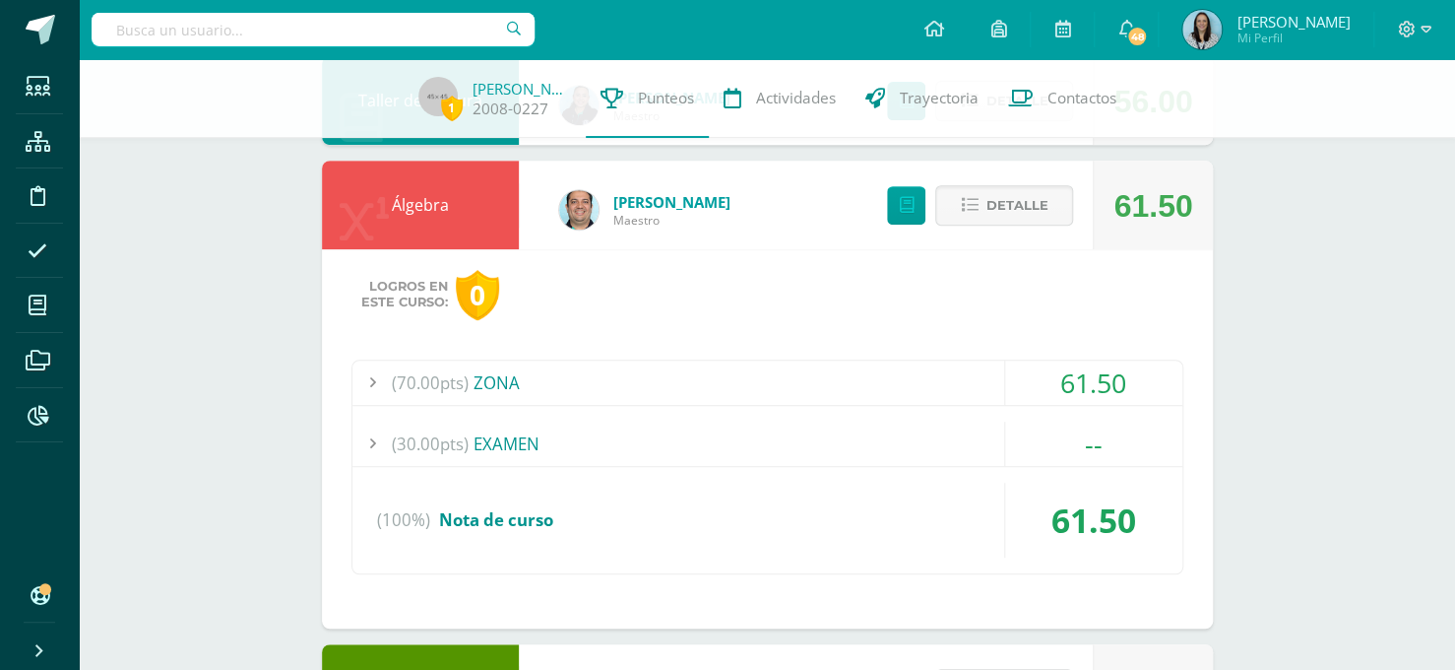
scroll to position [358, 0]
click at [779, 398] on div "(70.00pts) ZONA" at bounding box center [767, 381] width 830 height 44
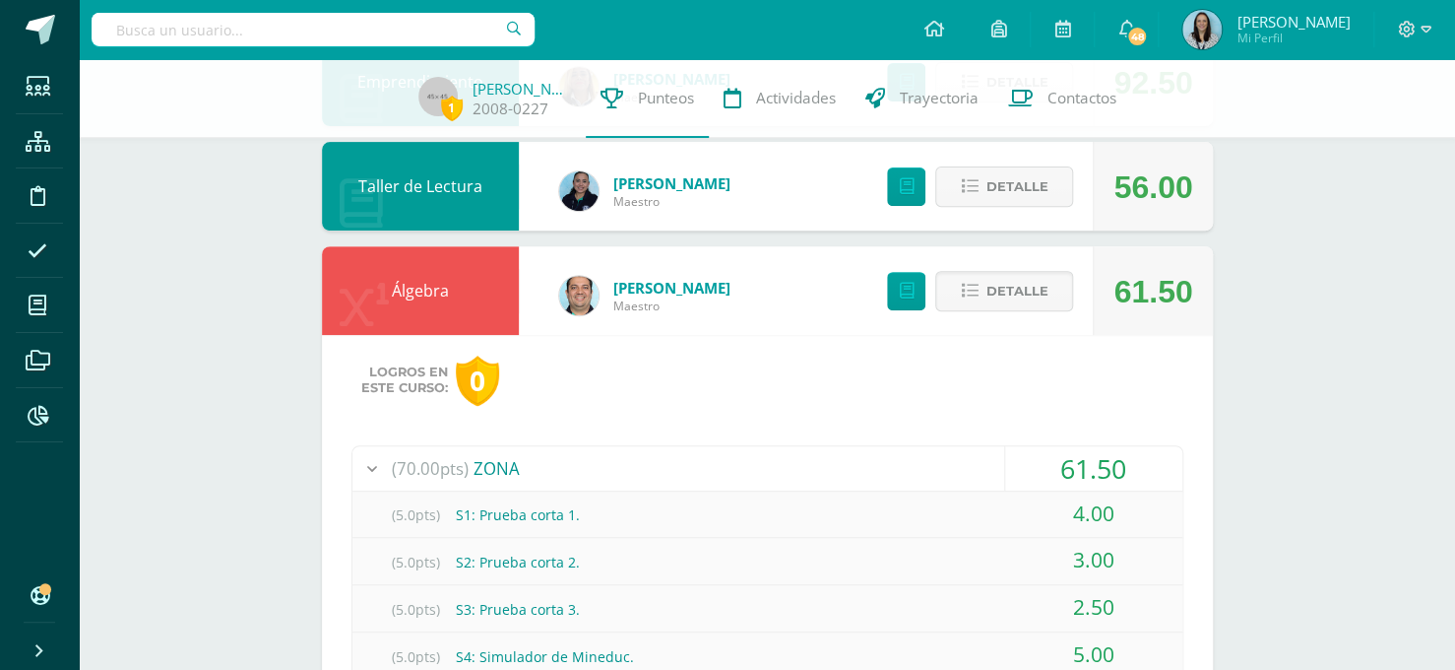
scroll to position [272, 0]
click at [1007, 291] on span "Detalle" at bounding box center [1017, 291] width 62 height 36
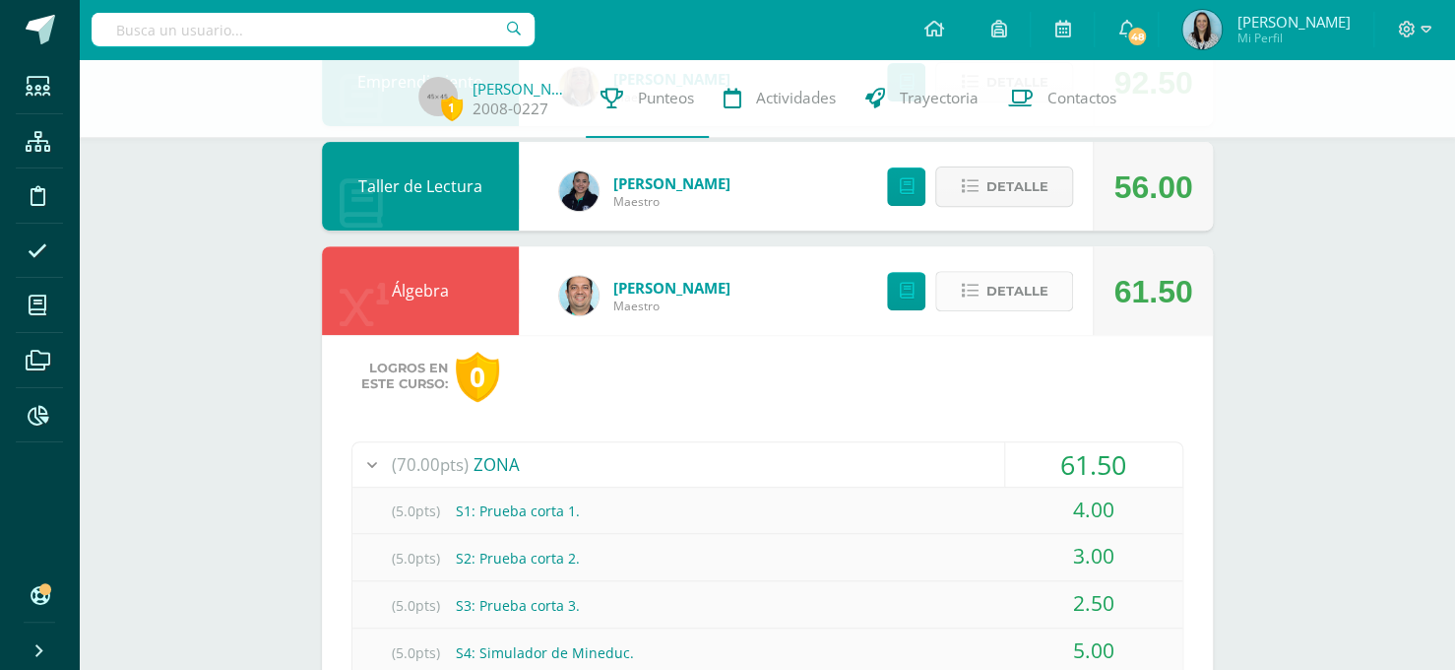
scroll to position [0, 0]
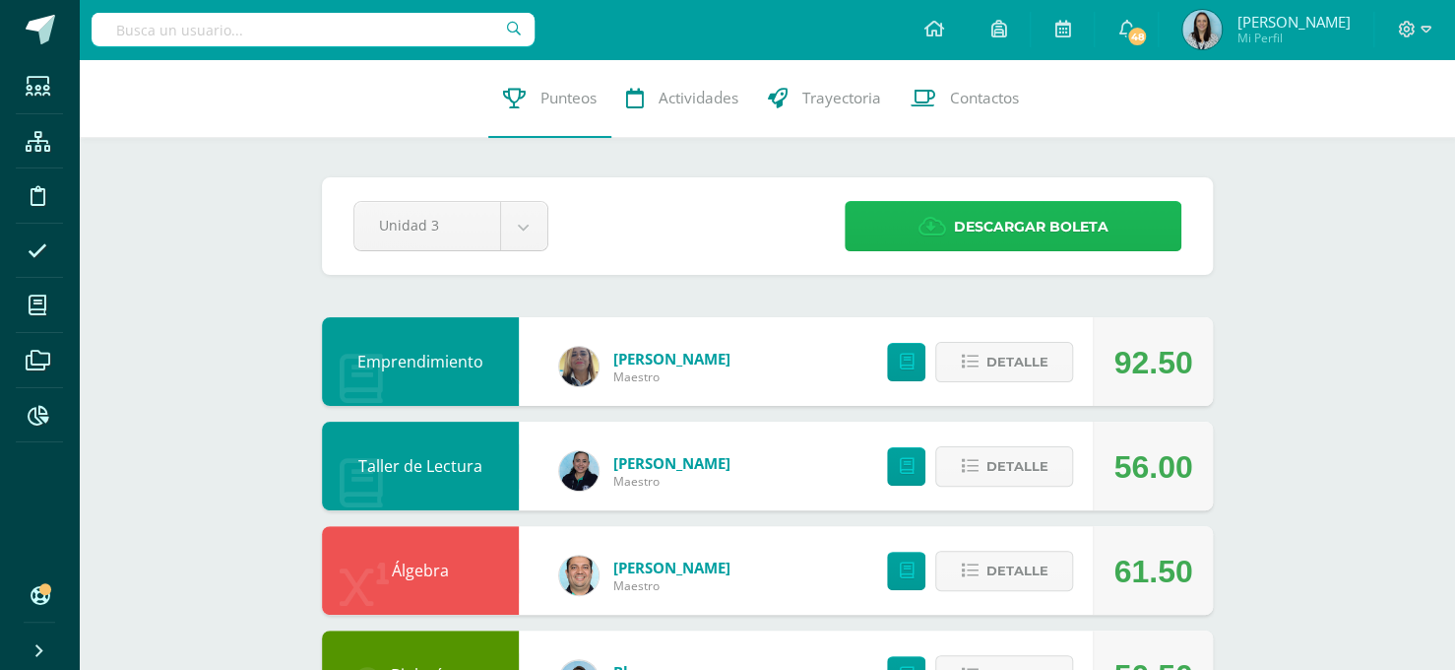
click at [900, 219] on link "Descargar boleta" at bounding box center [1013, 226] width 336 height 50
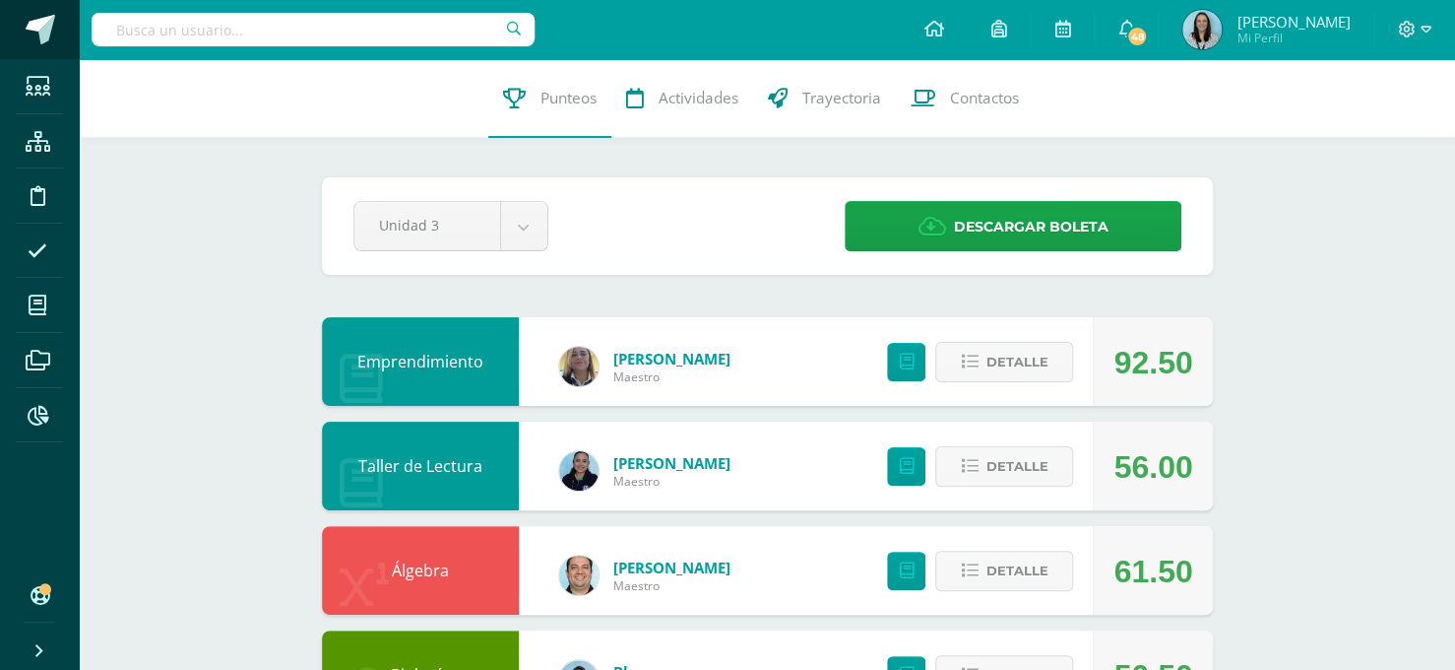
click at [33, 39] on span at bounding box center [41, 30] width 30 height 30
